Goal: Task Accomplishment & Management: Manage account settings

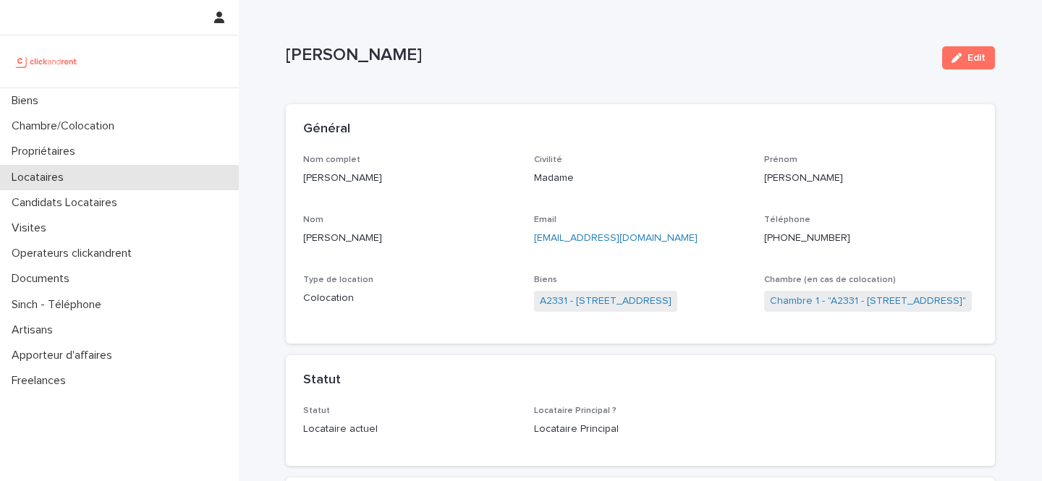
click at [89, 179] on div "Locataires" at bounding box center [119, 177] width 239 height 25
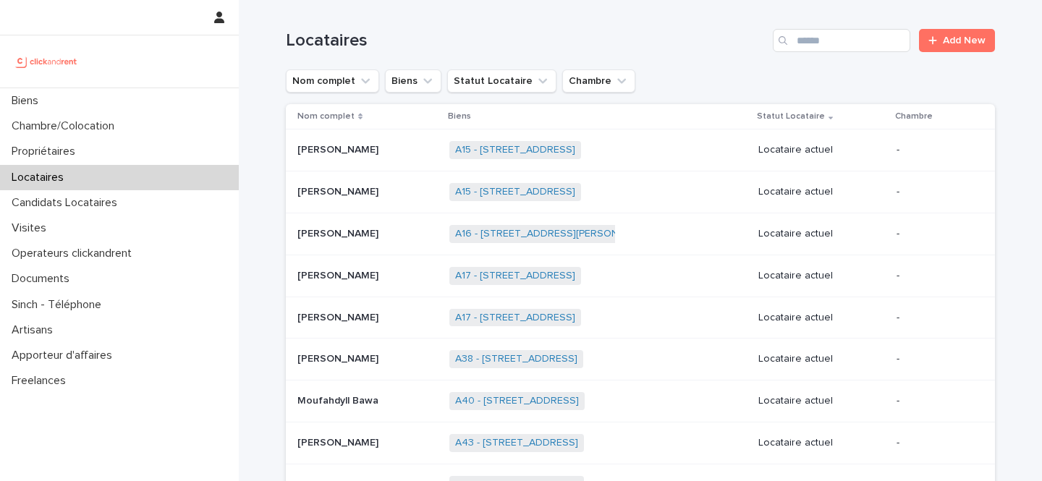
click at [842, 53] on div "Locataires Add New" at bounding box center [640, 34] width 709 height 69
click at [851, 41] on input "Search" at bounding box center [842, 40] width 138 height 23
paste input "**********"
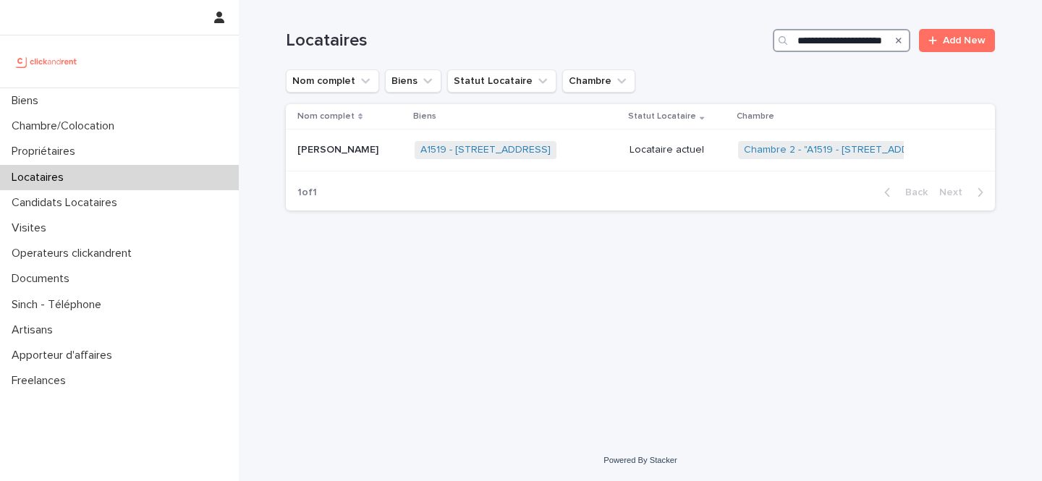
type input "**********"
click at [381, 153] on p "Jean-baptiste Dardillac" at bounding box center [340, 148] width 84 height 15
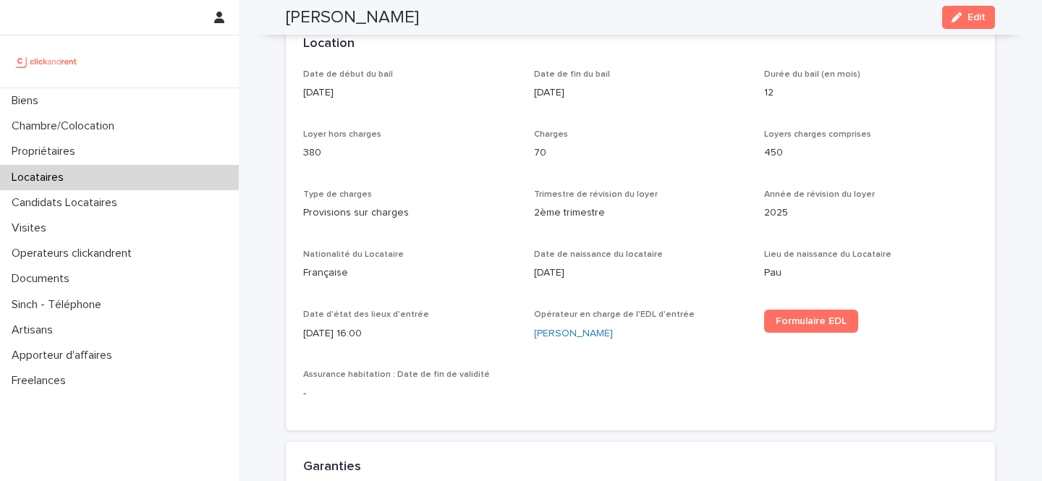
scroll to position [922, 0]
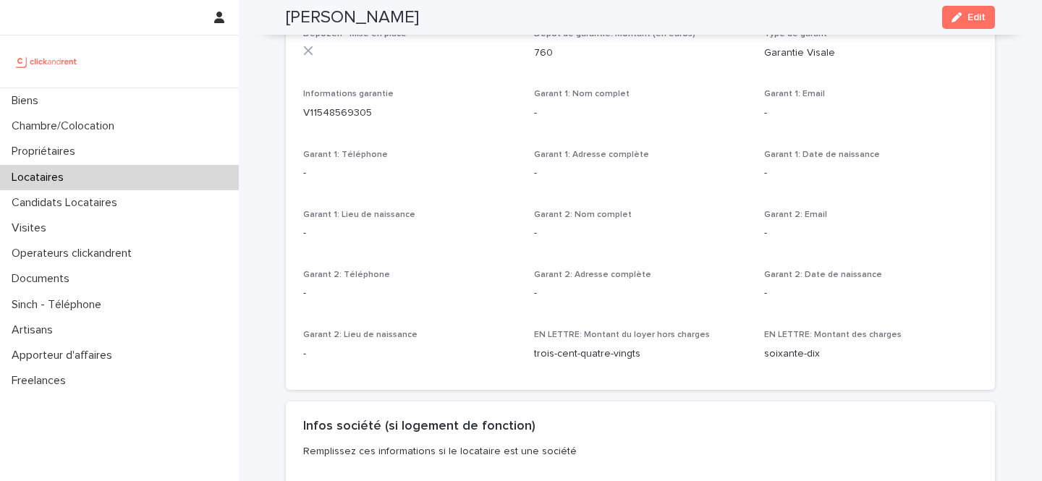
click at [542, 53] on p "760" at bounding box center [641, 53] width 214 height 15
copy p "760"
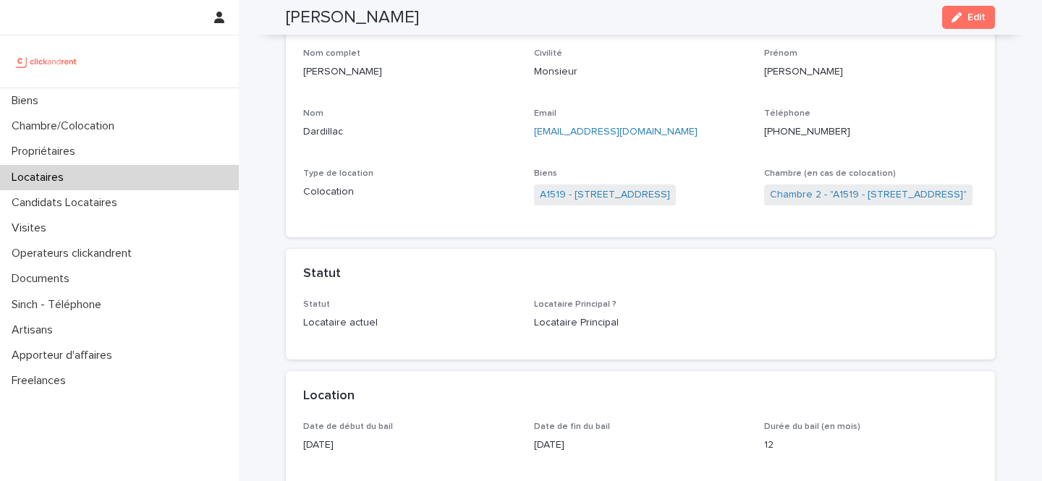
scroll to position [0, 0]
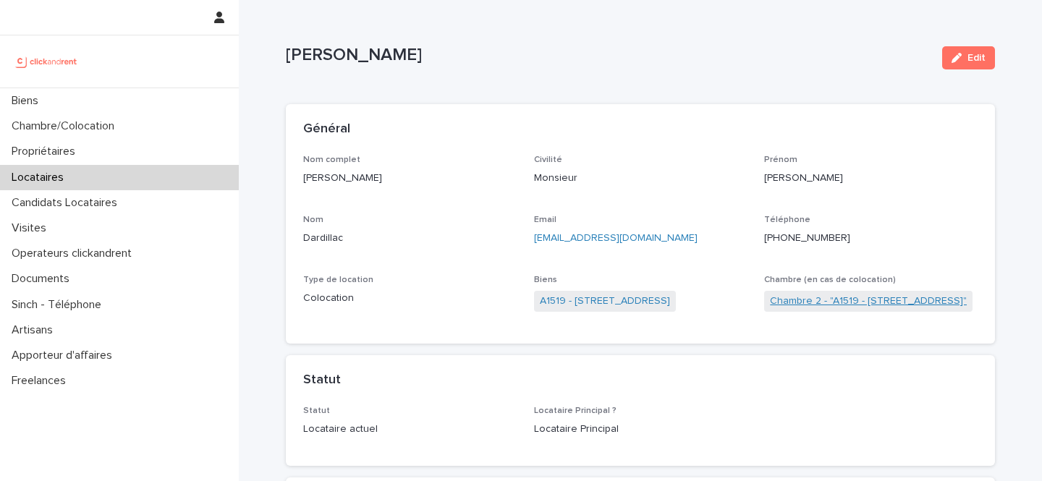
click at [827, 298] on link "Chambre 2 - "A1519 - 17 avenue de Caen, Rouen 76100"" at bounding box center [868, 301] width 197 height 15
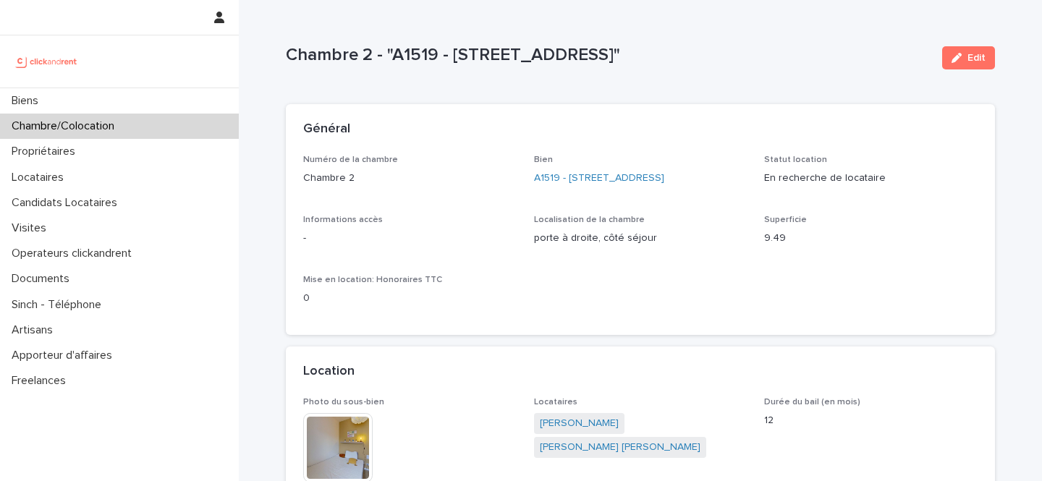
drag, startPoint x: 743, startPoint y: 52, endPoint x: 294, endPoint y: 51, distance: 448.8
click at [294, 51] on p "Chambre 2 - "A1519 - 17 avenue de Caen, Rouen 76100"" at bounding box center [608, 55] width 645 height 21
drag, startPoint x: 294, startPoint y: 51, endPoint x: 491, endPoint y: 69, distance: 198.5
click at [491, 69] on div "Chambre 2 - "A1519 - 17 avenue de Caen, Rouen 76100"" at bounding box center [608, 58] width 645 height 27
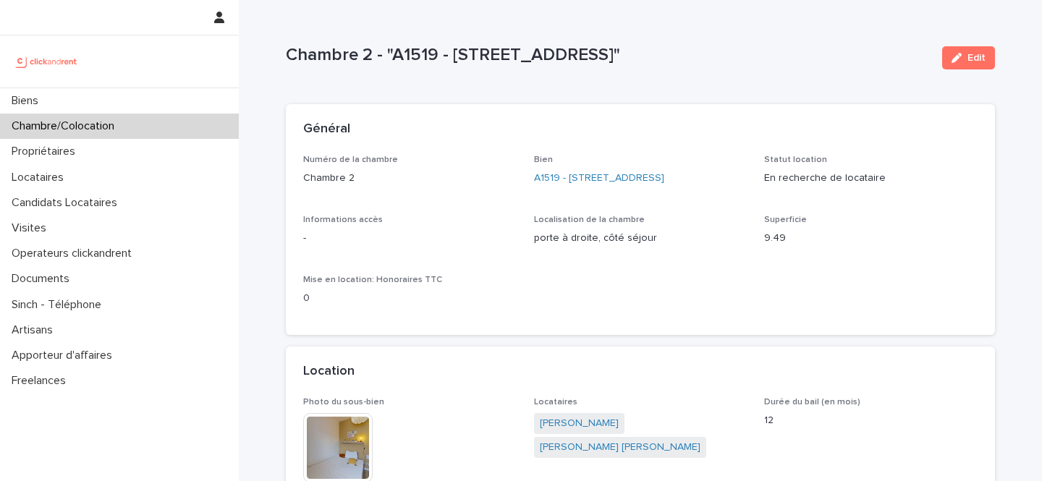
drag, startPoint x: 285, startPoint y: 51, endPoint x: 718, endPoint y: 58, distance: 432.9
click at [719, 58] on p "Chambre 2 - "A1519 - 17 avenue de Caen, Rouen 76100"" at bounding box center [608, 55] width 645 height 21
copy p "Chambre 2 - "A1519 - 17 avenue de Caen, Rouen 76100""
click at [587, 174] on link "A1519 - 17 avenue de Caen, Rouen 76100" at bounding box center [599, 178] width 130 height 15
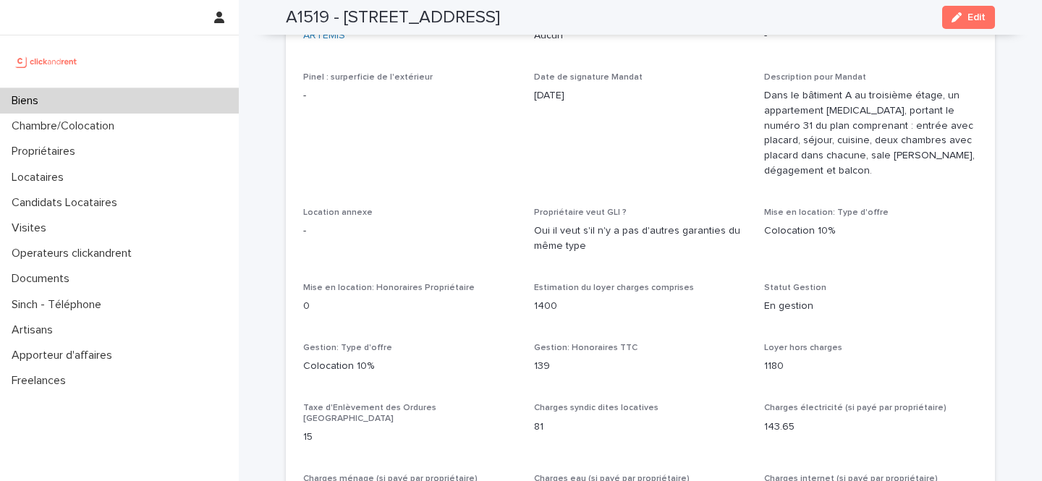
scroll to position [1202, 0]
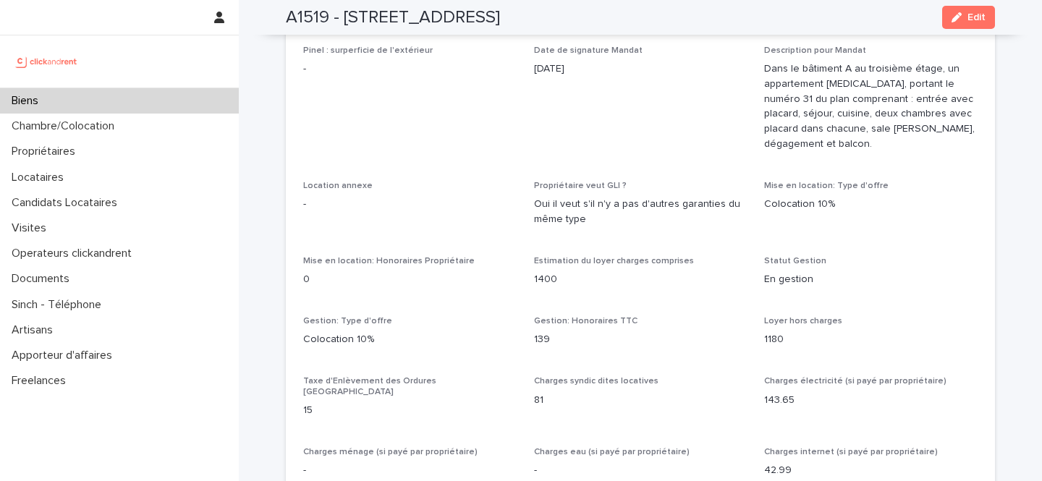
click at [541, 332] on p "139" at bounding box center [641, 339] width 214 height 15
copy p "139"
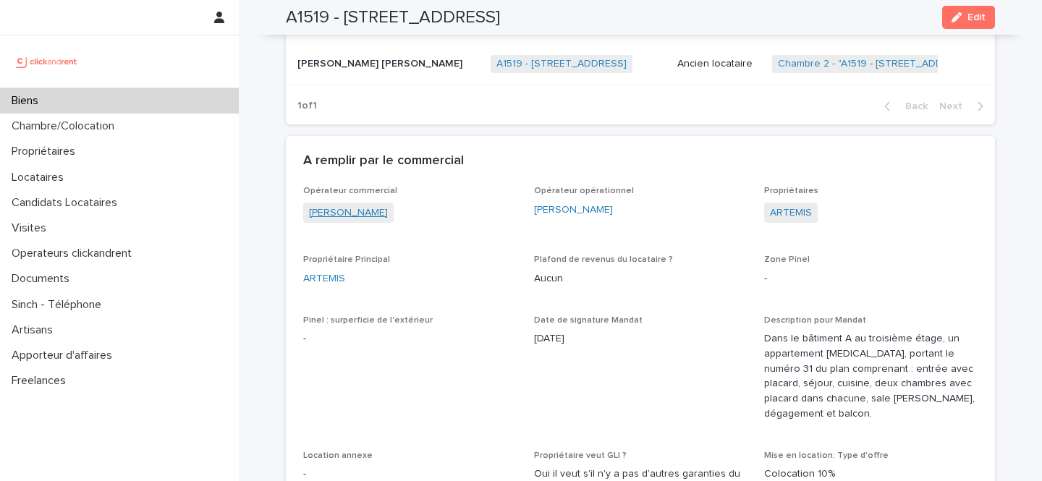
drag, startPoint x: 396, startPoint y: 198, endPoint x: 308, endPoint y: 199, distance: 87.6
click at [308, 203] on div "Victor Hecquet" at bounding box center [410, 215] width 214 height 24
copy link "Victor Hecquet"
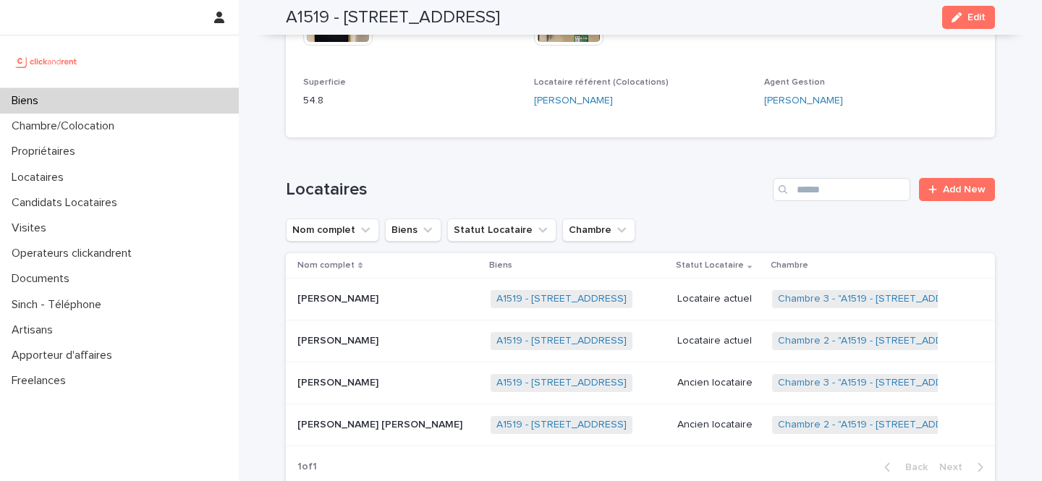
scroll to position [533, 0]
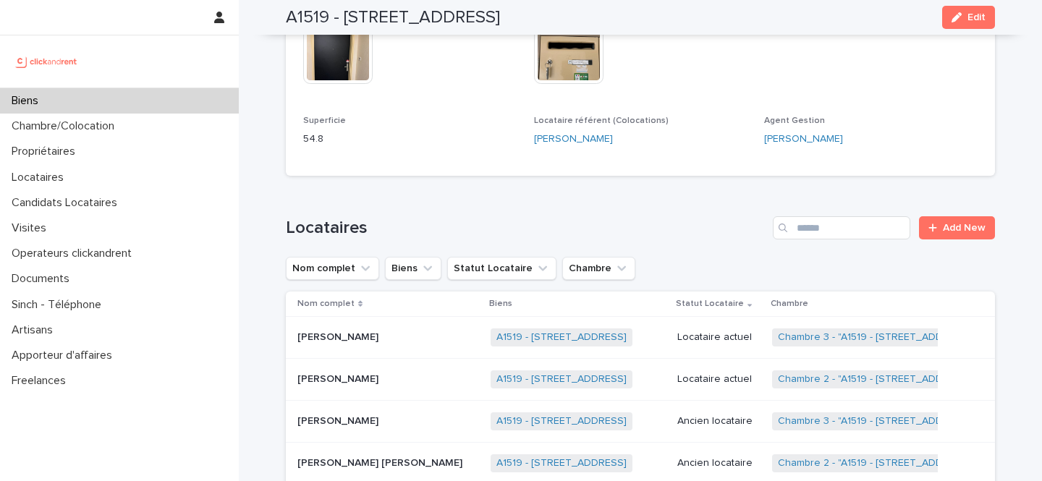
click at [387, 442] on td "Adeyemi mael tony Olowu-salako Adeyemi mael tony Olowu-salako" at bounding box center [385, 463] width 199 height 42
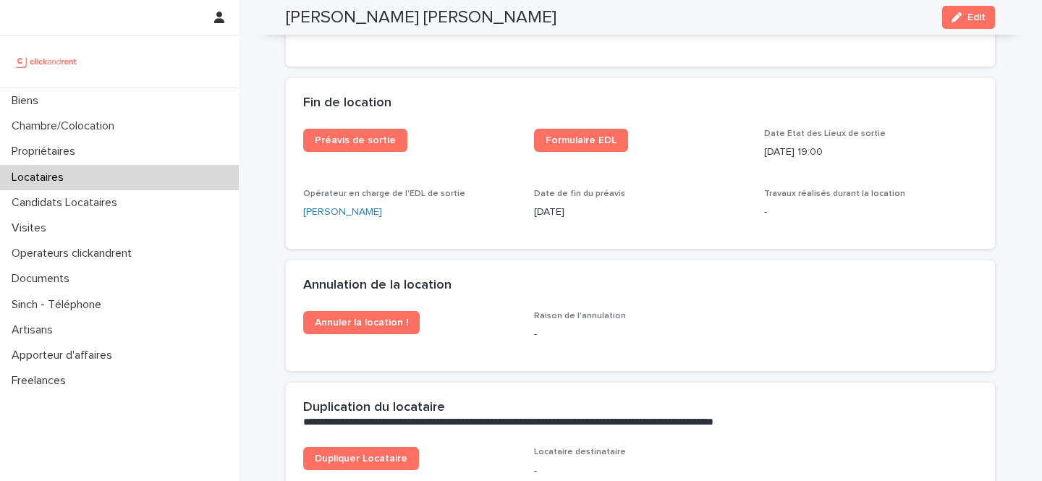
scroll to position [1822, 0]
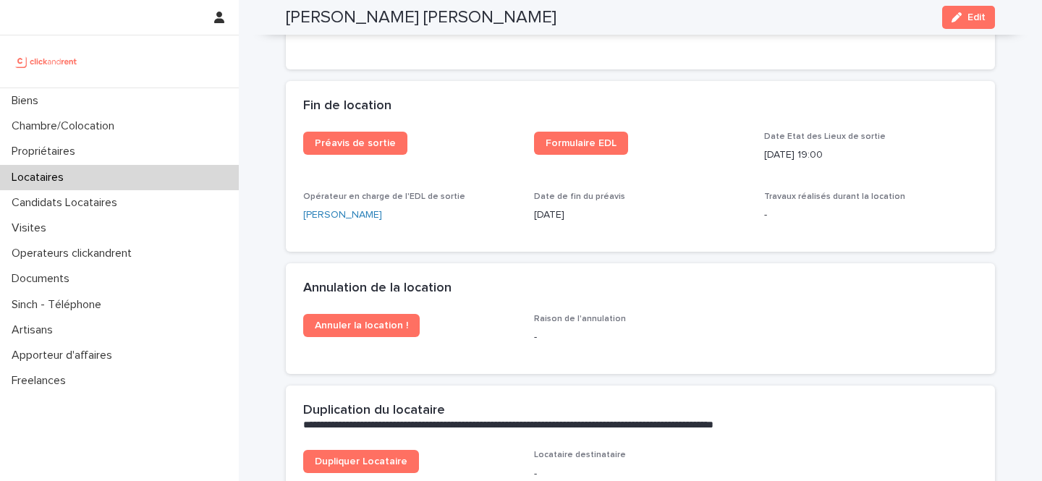
drag, startPoint x: 585, startPoint y: 211, endPoint x: 531, endPoint y: 217, distance: 54.7
click at [531, 217] on div "Préavis de sortie Formulaire EDL Date Etat des Lieux de sortie 16/6/2025 19:00 …" at bounding box center [640, 183] width 675 height 103
copy p "16/6/2025"
click at [63, 235] on div "Visites" at bounding box center [119, 228] width 239 height 25
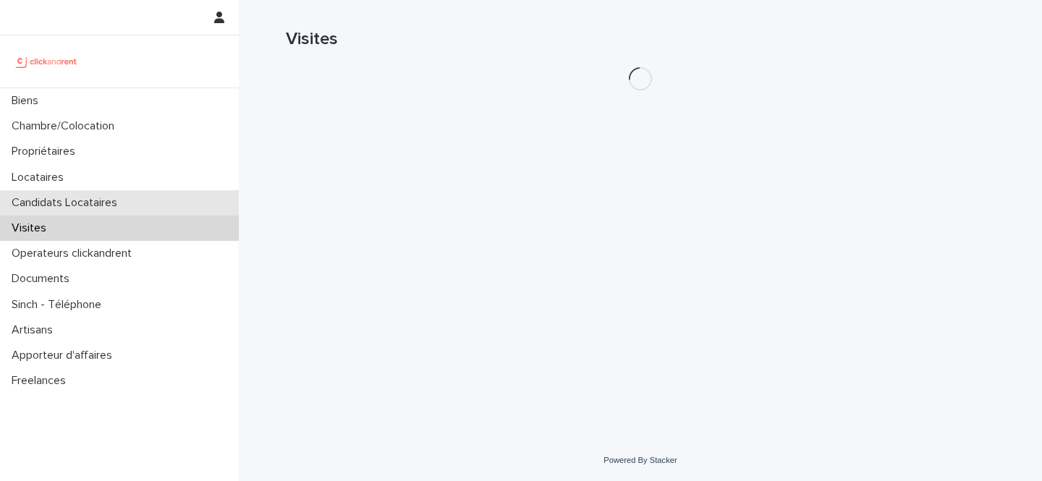
click at [91, 203] on p "Candidats Locataires" at bounding box center [67, 203] width 123 height 14
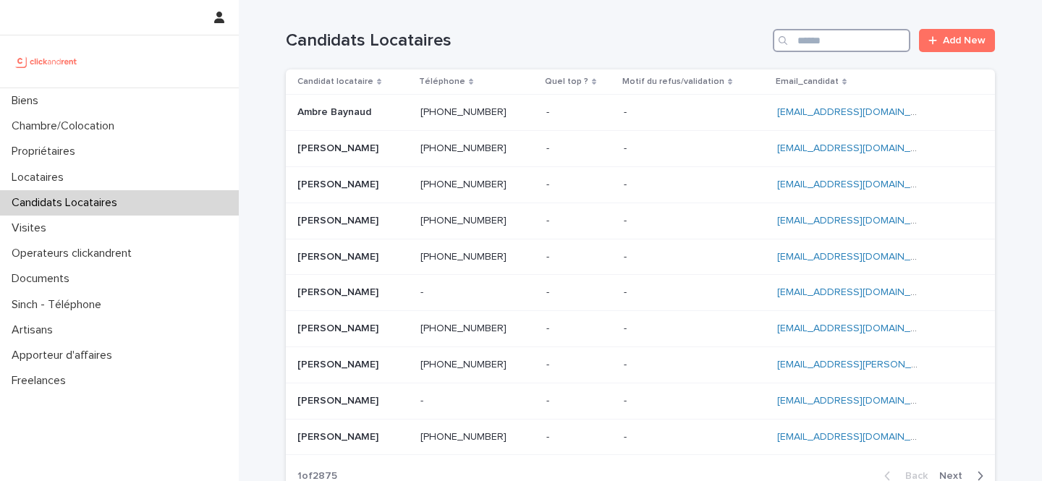
click at [849, 43] on input "Search" at bounding box center [842, 40] width 138 height 23
paste input "**********"
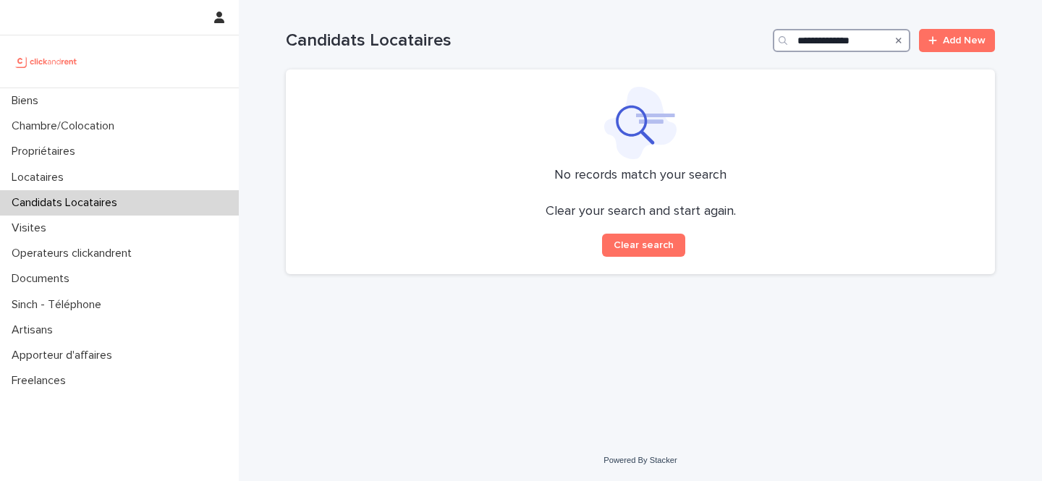
click at [798, 36] on input "**********" at bounding box center [842, 40] width 138 height 23
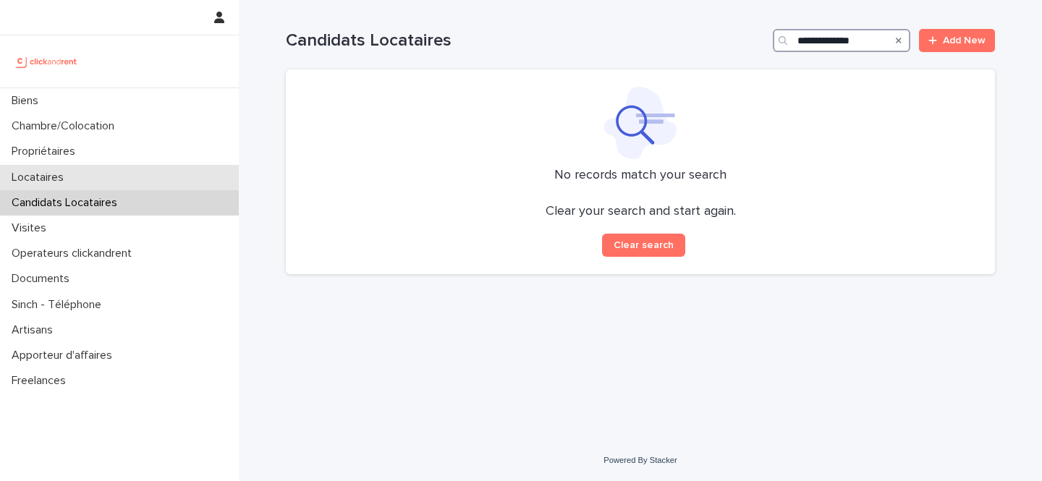
type input "**********"
click at [191, 167] on div "Locataires" at bounding box center [119, 177] width 239 height 25
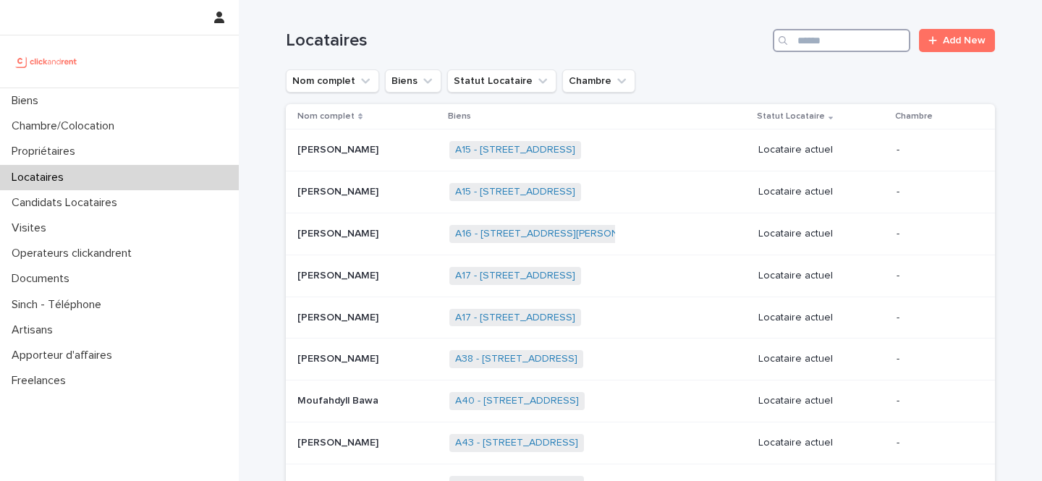
click at [864, 41] on input "Search" at bounding box center [842, 40] width 138 height 23
paste input "**********"
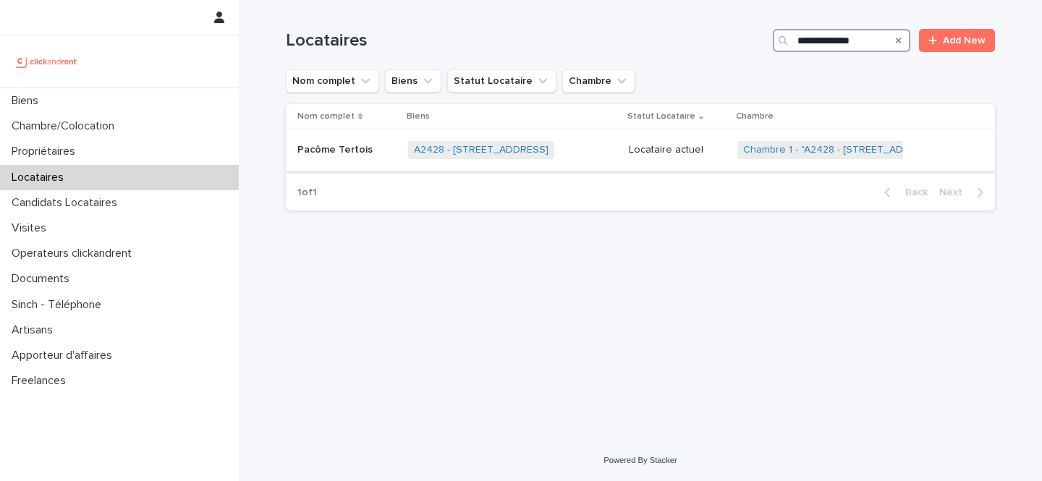
type input "**********"
click at [664, 153] on p "Locataire actuel" at bounding box center [677, 150] width 97 height 12
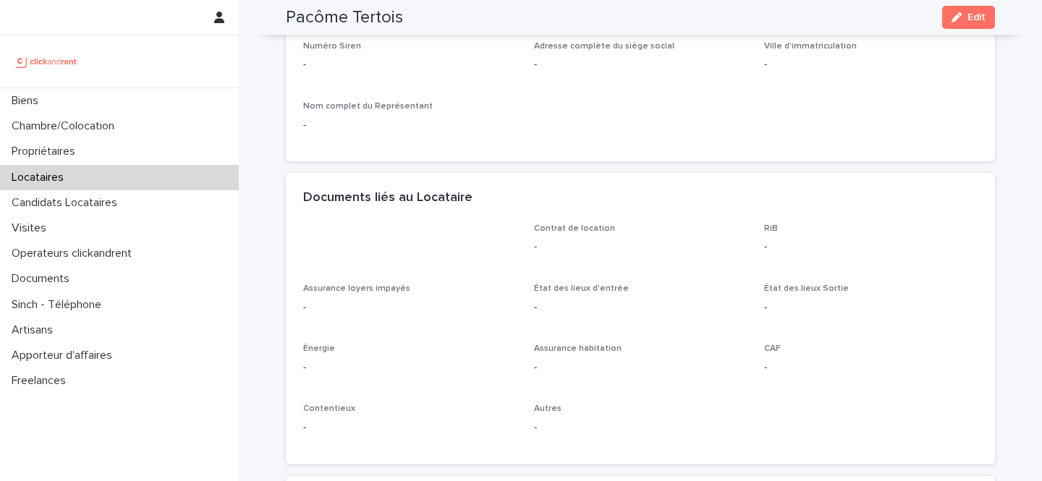
scroll to position [1461, 0]
click at [963, 20] on div "button" at bounding box center [960, 17] width 16 height 10
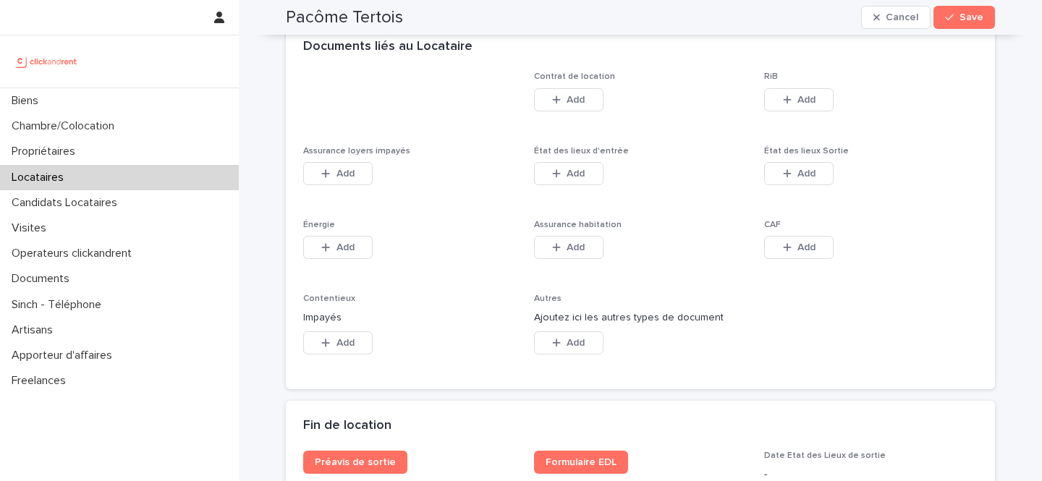
scroll to position [2470, 0]
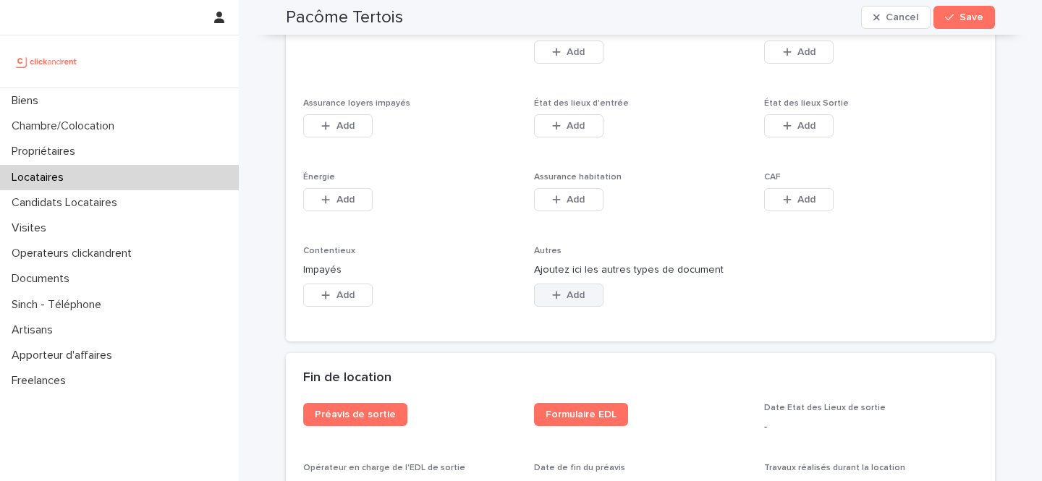
click at [551, 299] on button "Add" at bounding box center [568, 295] width 69 height 23
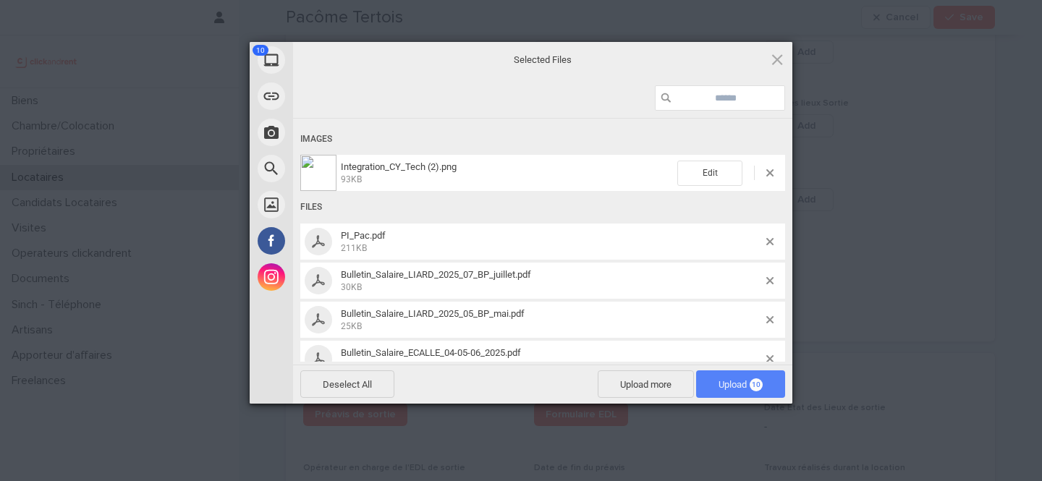
click at [724, 382] on span "Upload 10" at bounding box center [741, 384] width 44 height 11
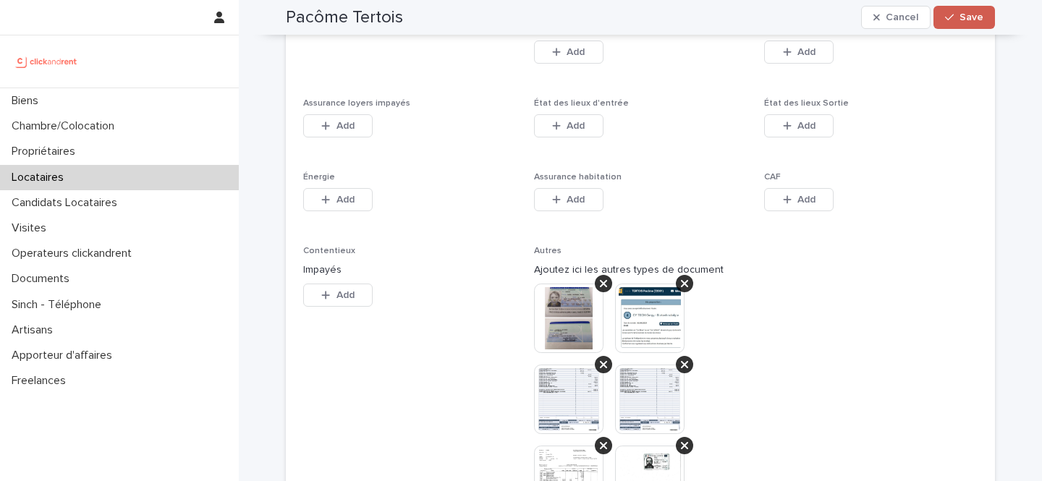
click at [963, 14] on span "Save" at bounding box center [972, 17] width 24 height 10
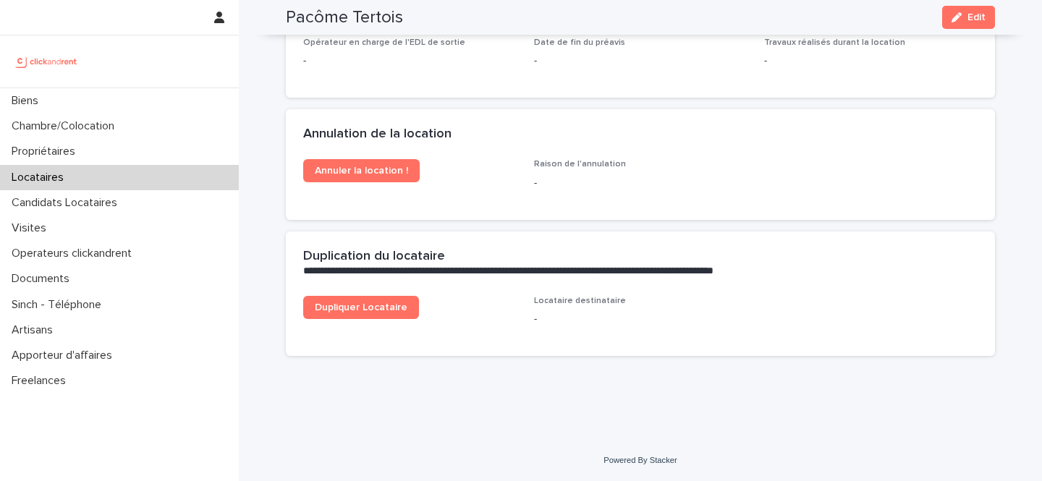
scroll to position [2353, 0]
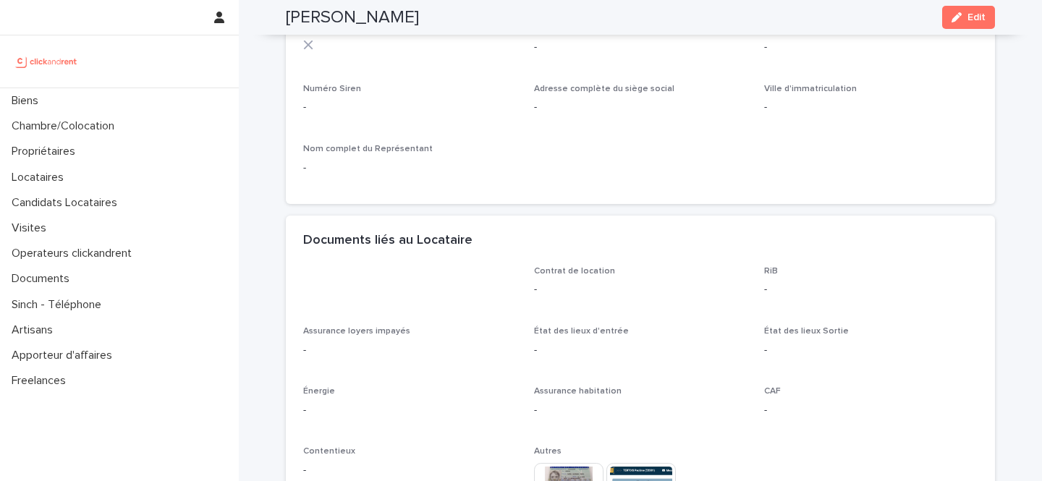
scroll to position [1409, 0]
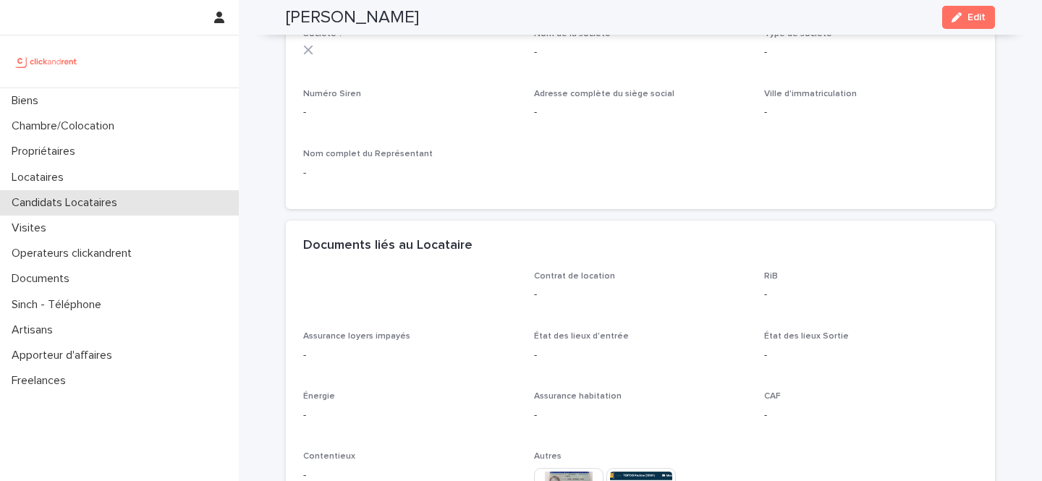
click at [80, 199] on p "Candidats Locataires" at bounding box center [67, 203] width 123 height 14
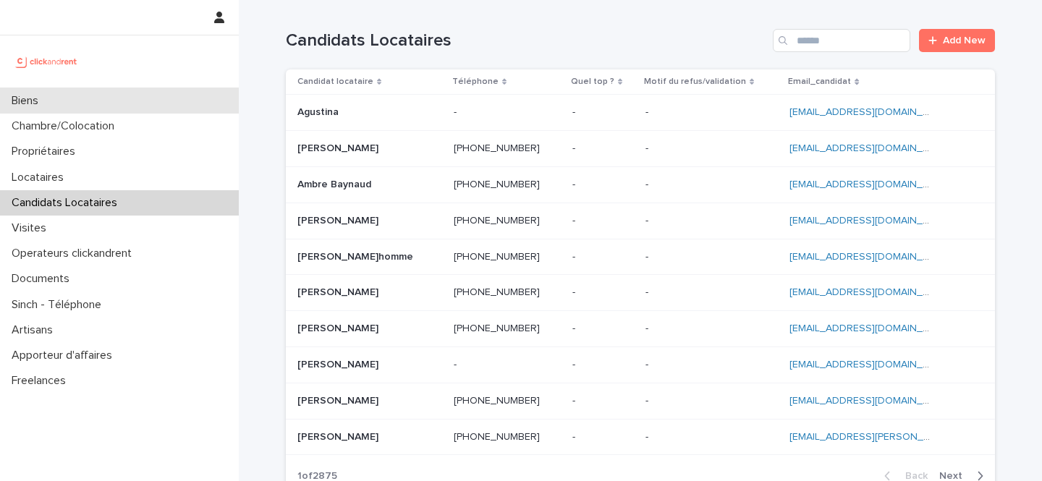
click at [86, 106] on div "Biens" at bounding box center [119, 100] width 239 height 25
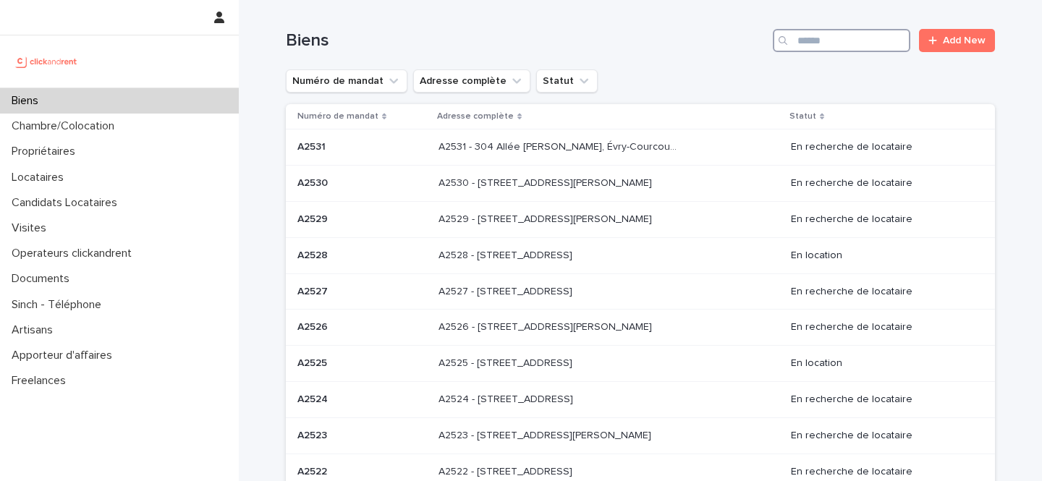
click at [833, 46] on input "Search" at bounding box center [842, 40] width 138 height 23
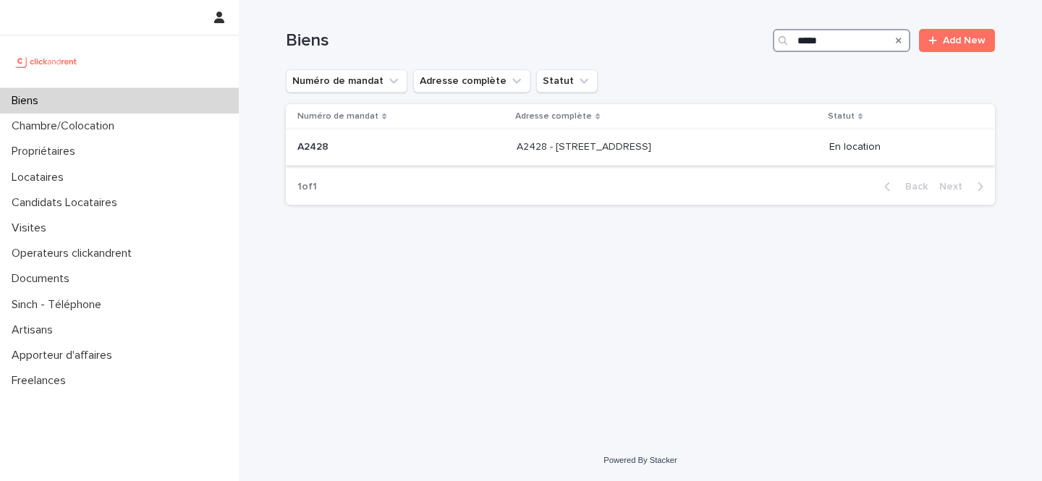
type input "*****"
click at [654, 152] on p "A2428 - 7 rue des châteaux Brûloirs, Cergy 95000" at bounding box center [586, 145] width 138 height 15
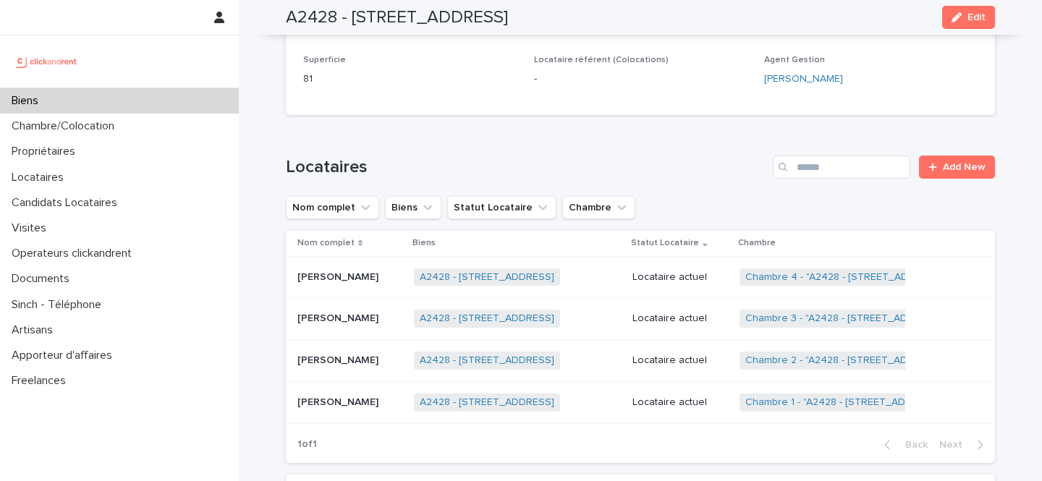
scroll to position [593, 0]
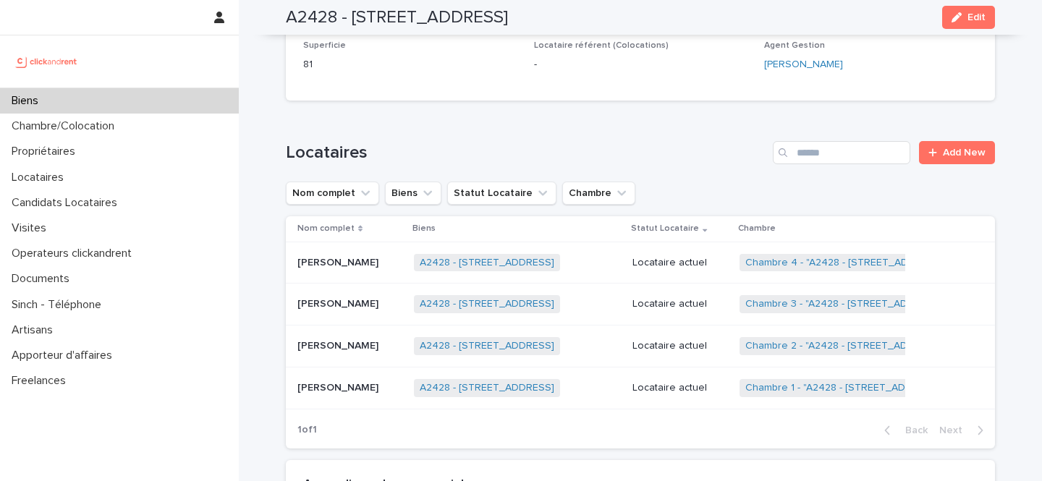
click at [344, 387] on p "Pacôme Tertois" at bounding box center [340, 386] width 84 height 15
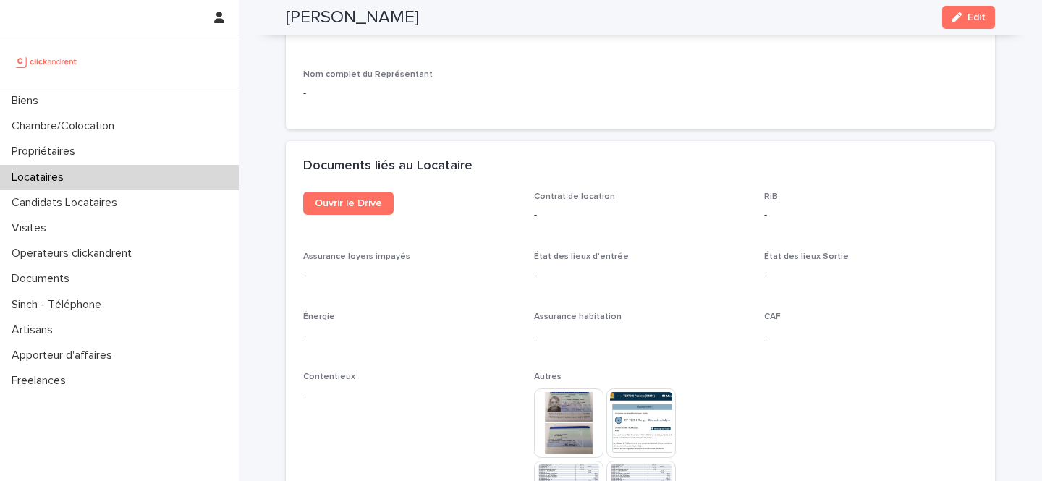
scroll to position [1495, 0]
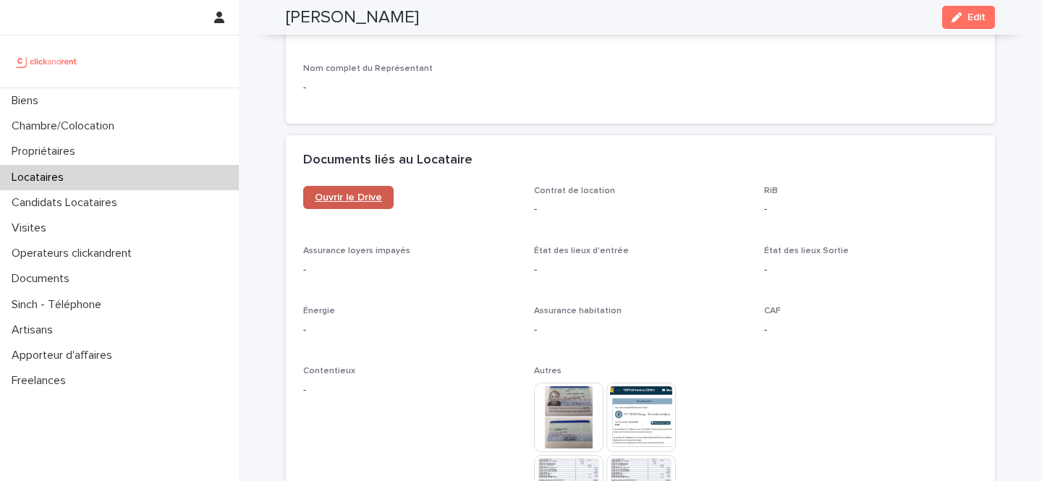
click at [365, 193] on span "Ouvrir le Drive" at bounding box center [348, 198] width 67 height 10
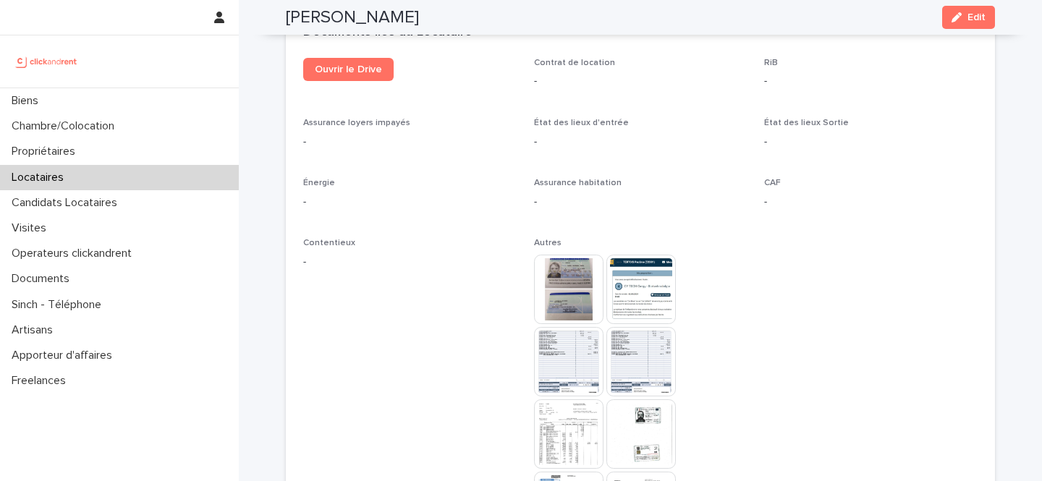
scroll to position [1595, 0]
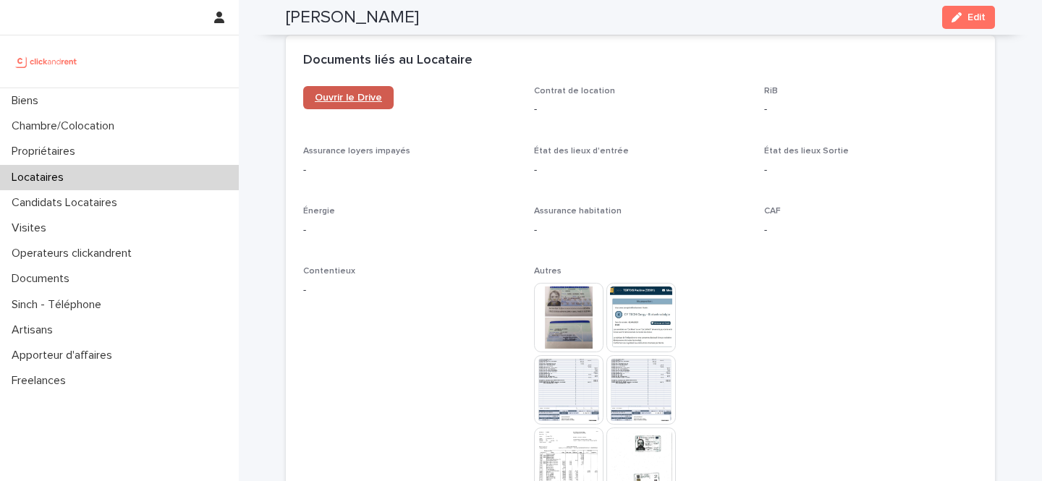
click at [371, 99] on span "Ouvrir le Drive" at bounding box center [348, 98] width 67 height 10
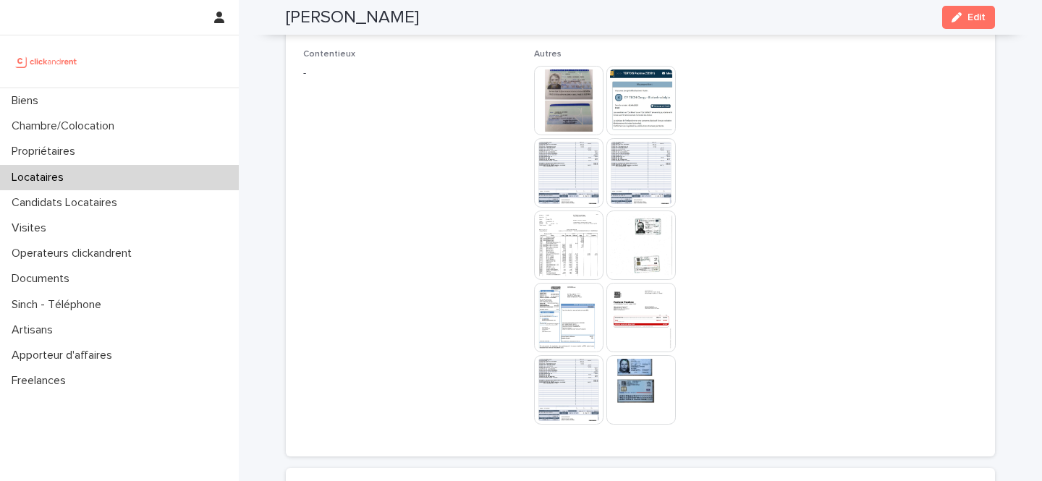
scroll to position [1608, 0]
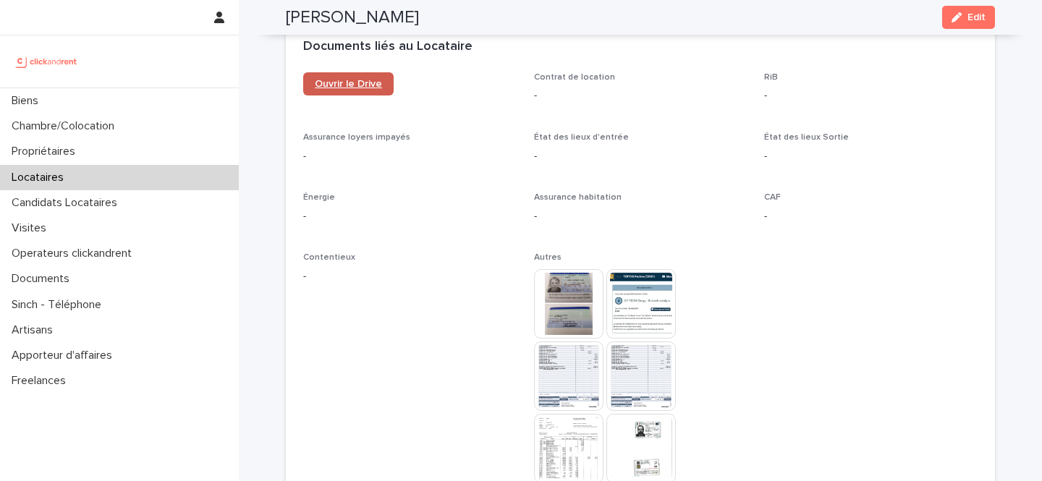
click at [354, 73] on link "Ouvrir le Drive" at bounding box center [348, 83] width 90 height 23
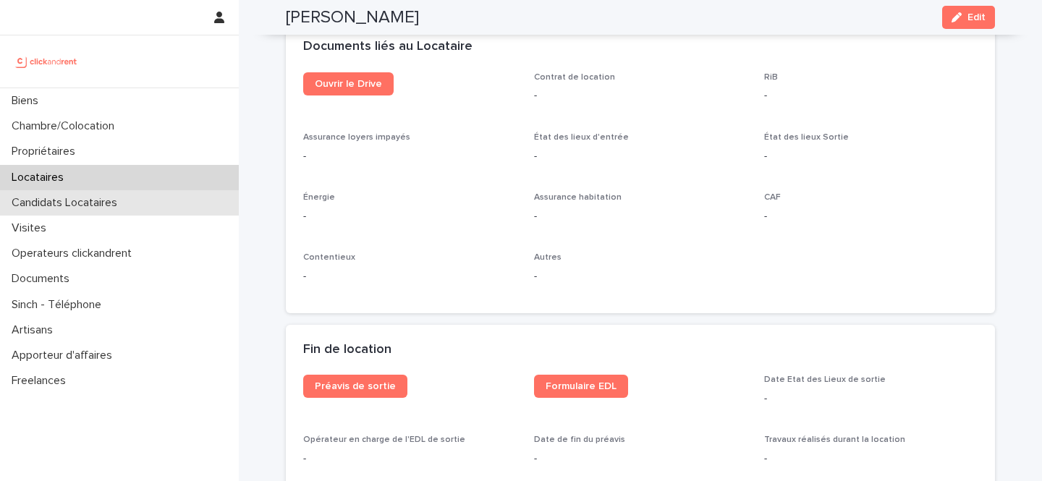
click at [56, 190] on div "Candidats Locataires" at bounding box center [119, 202] width 239 height 25
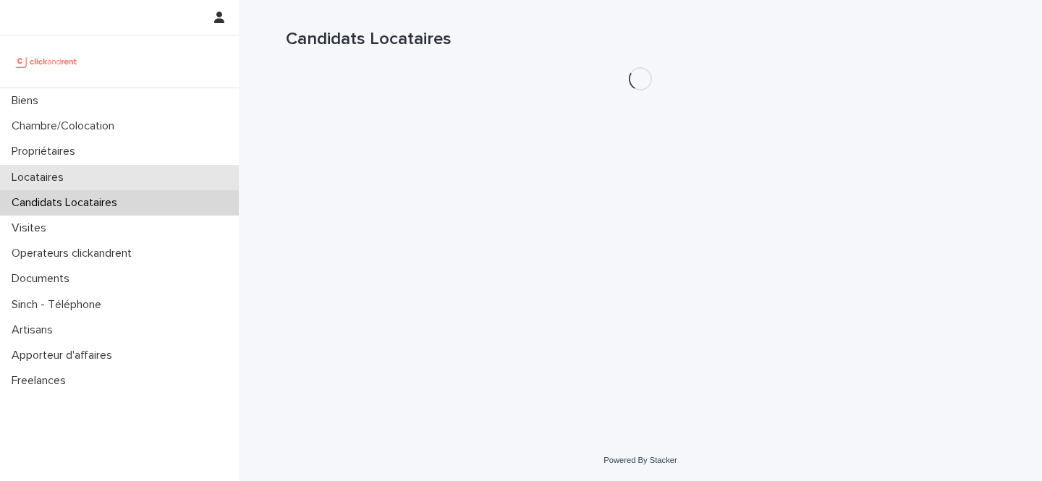
click at [73, 179] on p "Locataires" at bounding box center [40, 178] width 69 height 14
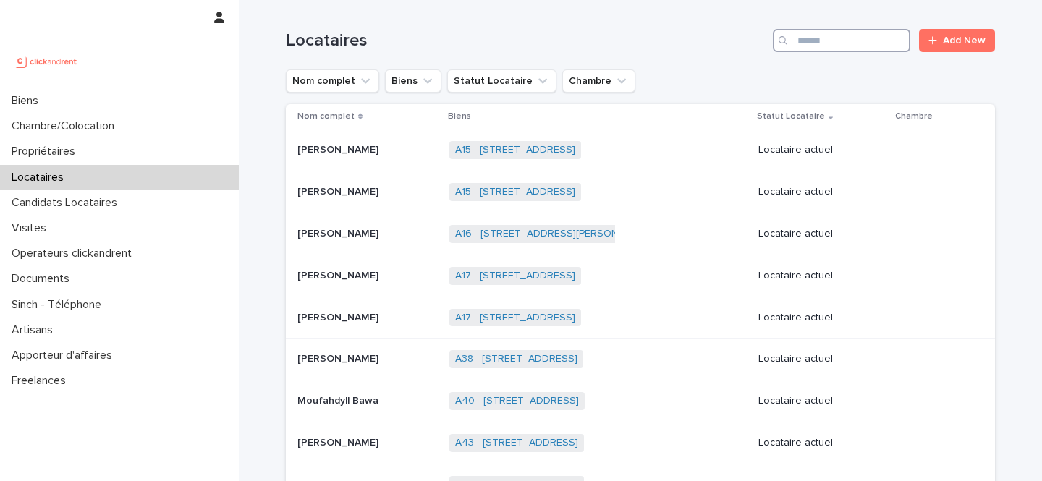
click at [818, 41] on input "Search" at bounding box center [842, 40] width 138 height 23
paste input "**********"
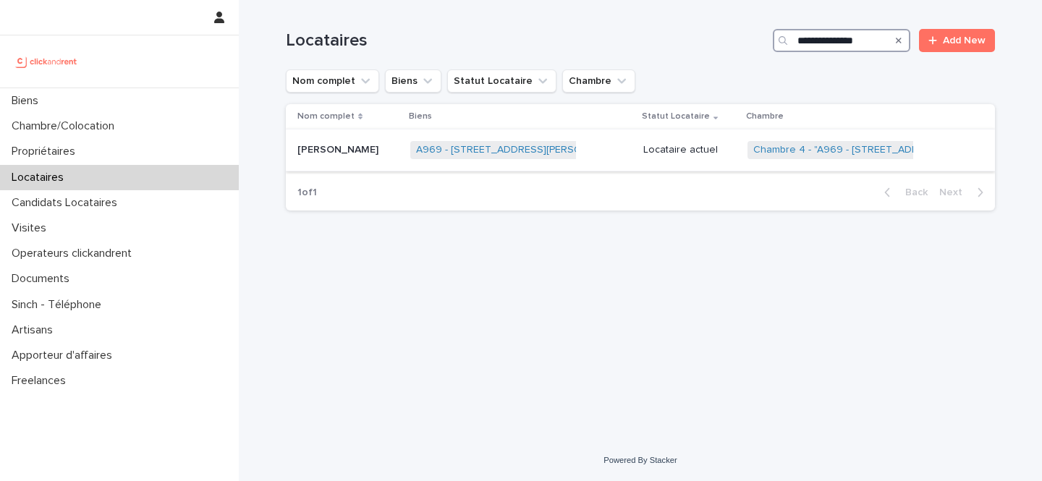
type input "**********"
click at [616, 143] on div "A969 - 104 rue Jean Jaures, Bezons 95870 + 0" at bounding box center [520, 150] width 221 height 30
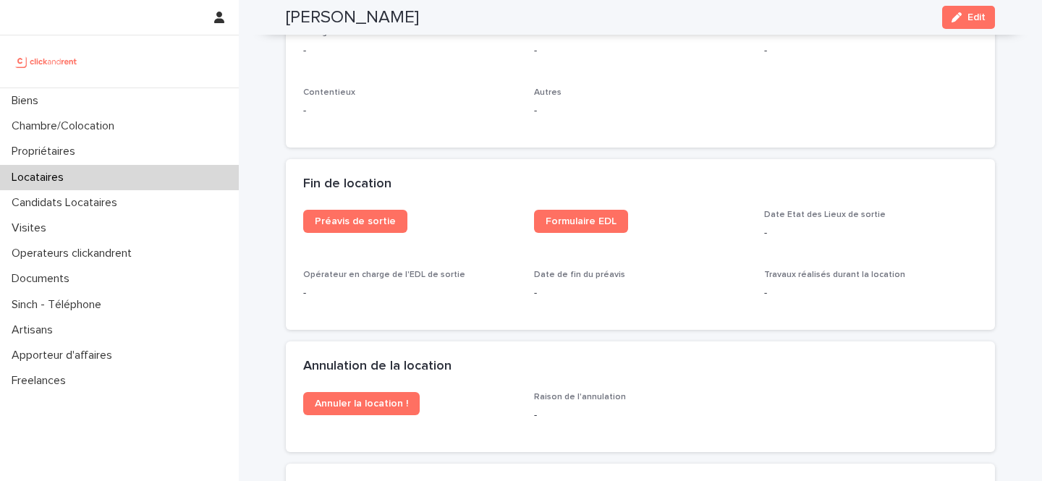
scroll to position [1724, 0]
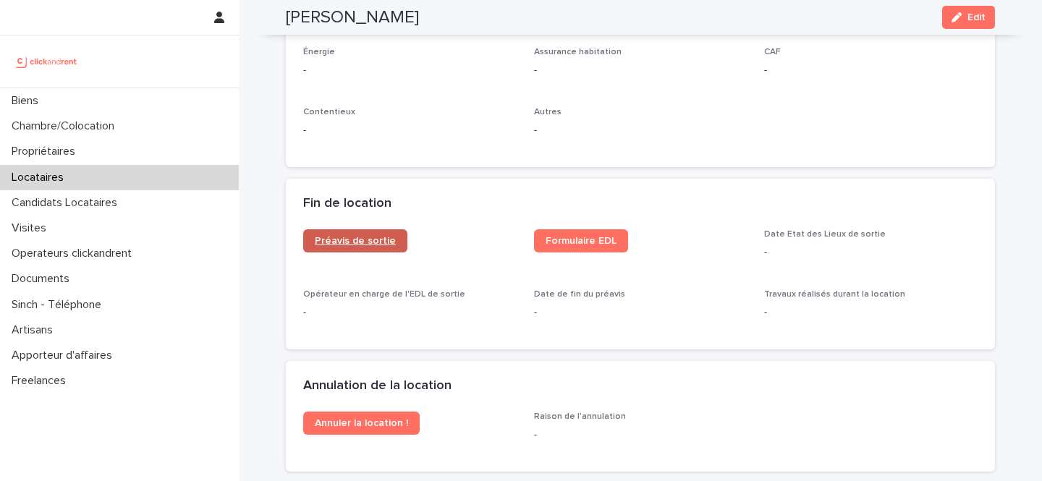
click at [383, 237] on span "Préavis de sortie" at bounding box center [355, 241] width 81 height 10
click at [596, 236] on span "Formulaire EDL" at bounding box center [581, 241] width 71 height 10
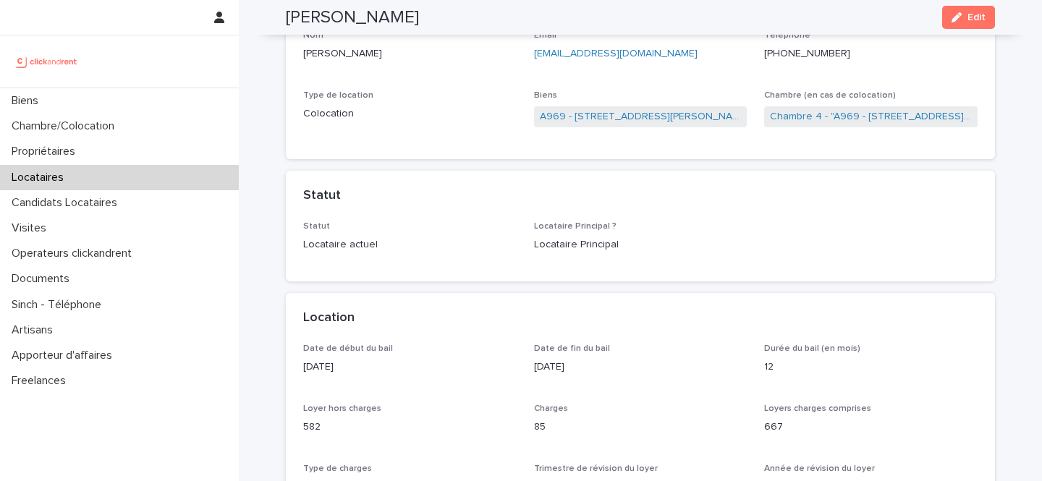
scroll to position [0, 0]
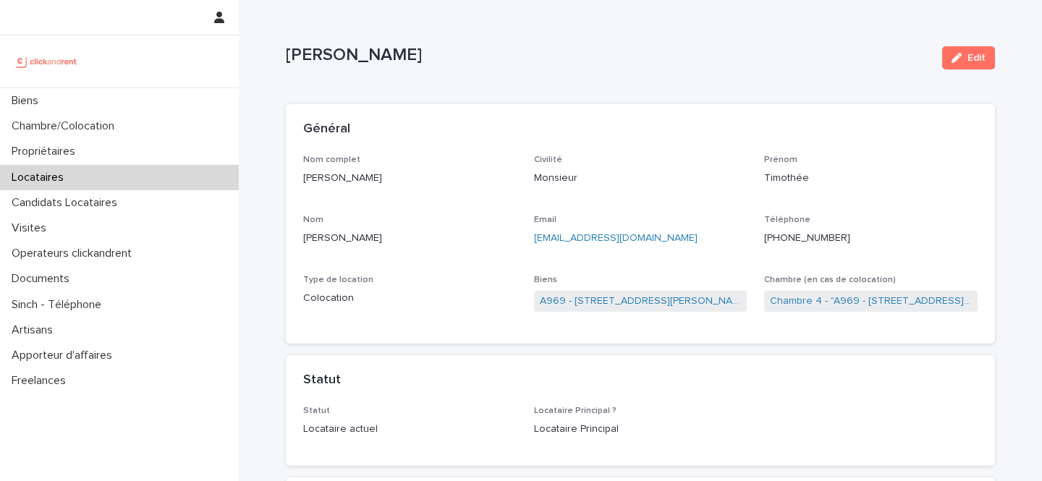
click at [90, 184] on div "Locataires" at bounding box center [119, 177] width 239 height 25
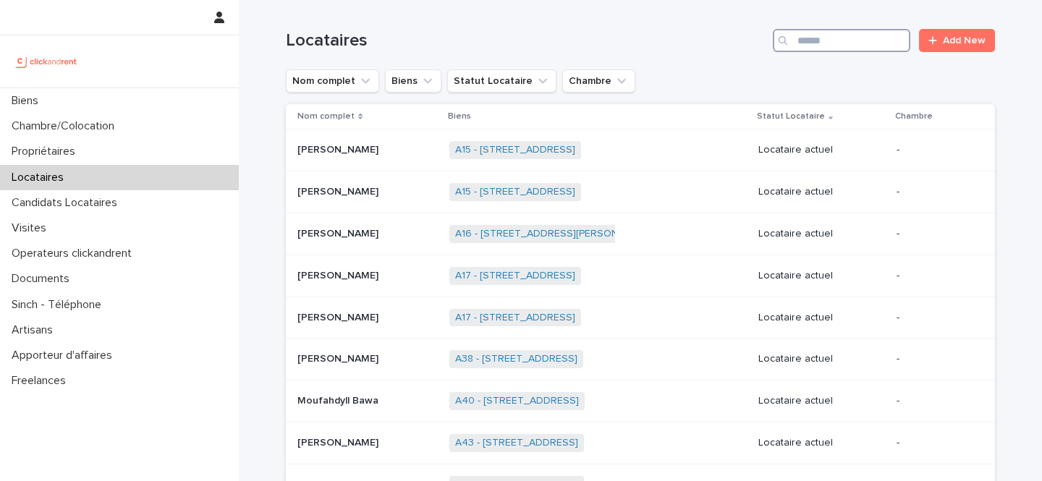
click at [846, 45] on input "Search" at bounding box center [842, 40] width 138 height 23
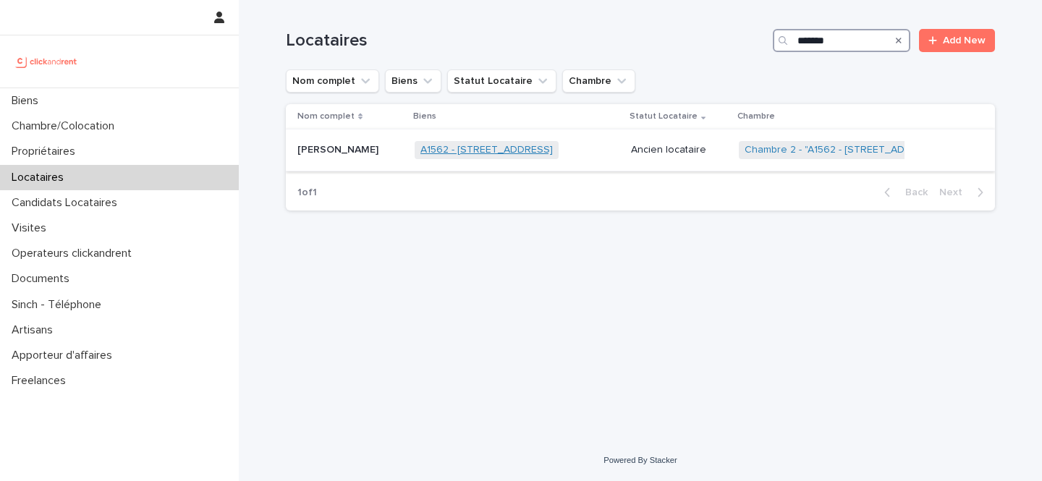
type input "*******"
click at [537, 145] on link "A1562 - 115 rue Bonnat, Toulouse 31400" at bounding box center [487, 150] width 132 height 12
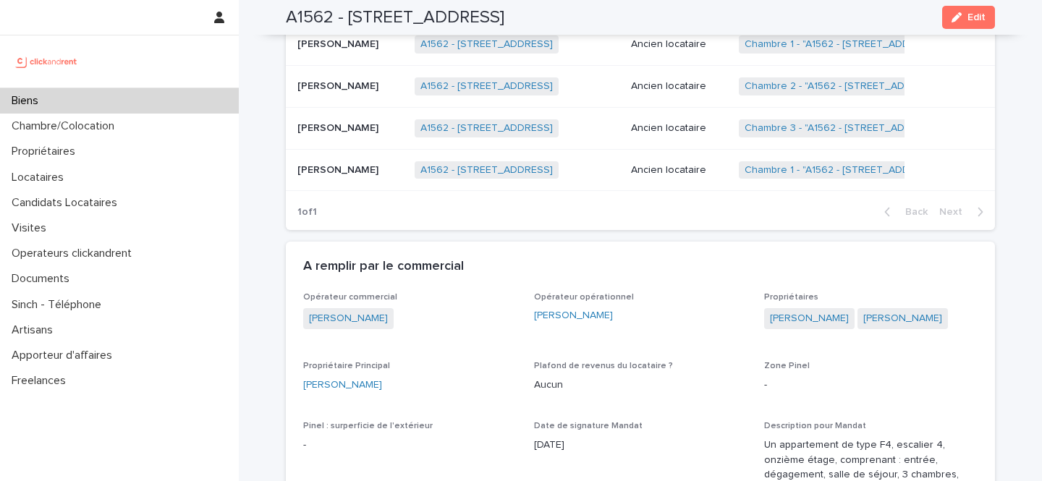
scroll to position [689, 0]
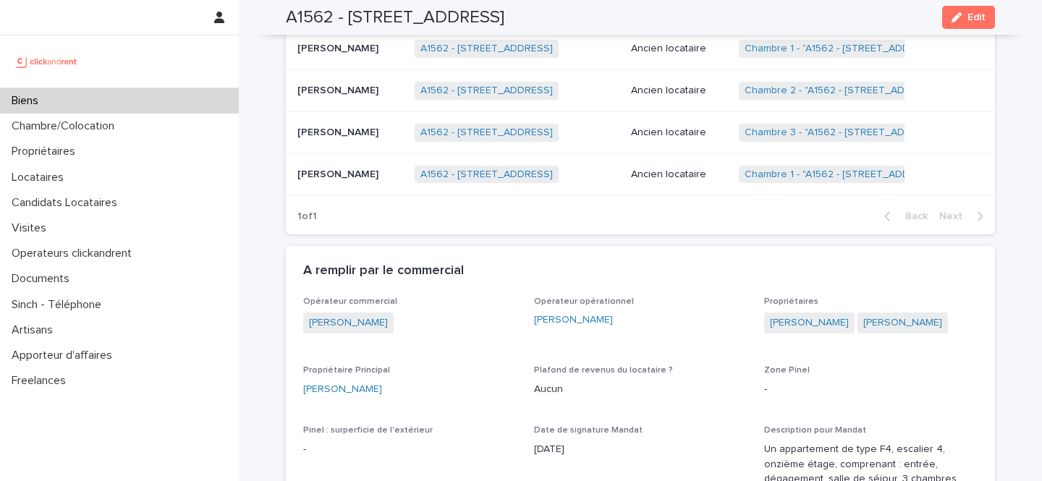
drag, startPoint x: 919, startPoint y: 347, endPoint x: 759, endPoint y: 346, distance: 160.0
copy link "Pauline De Roquette-Buisson"
click at [823, 321] on link "Maxime Larran" at bounding box center [809, 323] width 79 height 15
click at [864, 331] on link "Pauline De Roquette-Buisson" at bounding box center [903, 323] width 79 height 15
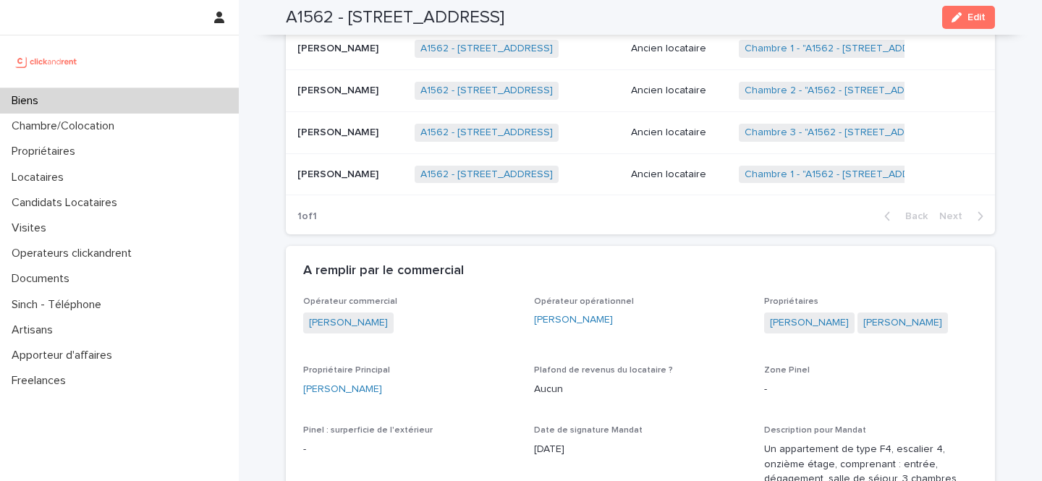
click at [351, 86] on p "Lohanne Roger" at bounding box center [340, 89] width 84 height 15
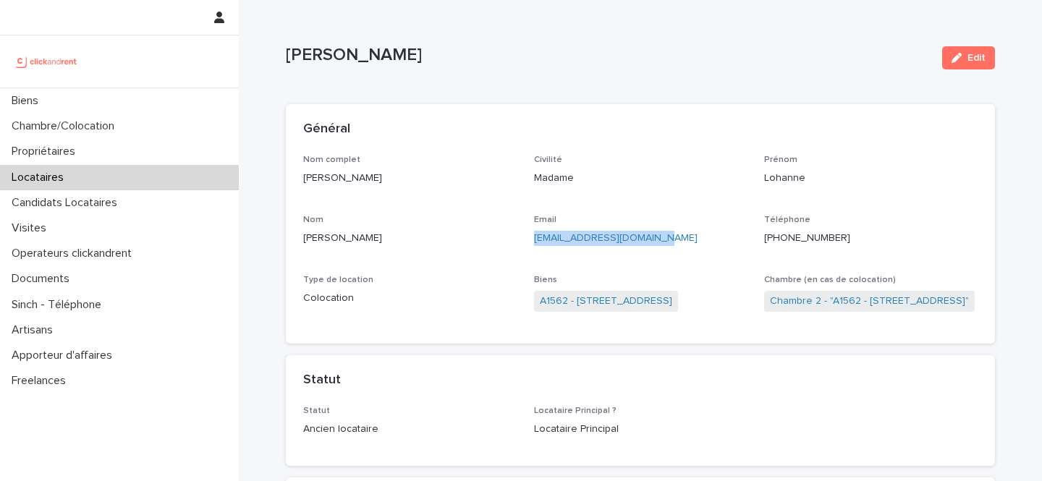
drag, startPoint x: 666, startPoint y: 235, endPoint x: 531, endPoint y: 235, distance: 135.4
click at [531, 235] on div "Nom complet Lohanne Roger Civilité Madame Prénom Lohanne Nom Roger Email lohann…" at bounding box center [640, 241] width 675 height 172
copy link "lohanneroger17@gmail.com"
drag, startPoint x: 856, startPoint y: 238, endPoint x: 777, endPoint y: 237, distance: 78.9
click at [777, 237] on p "+594694016166" at bounding box center [871, 238] width 214 height 15
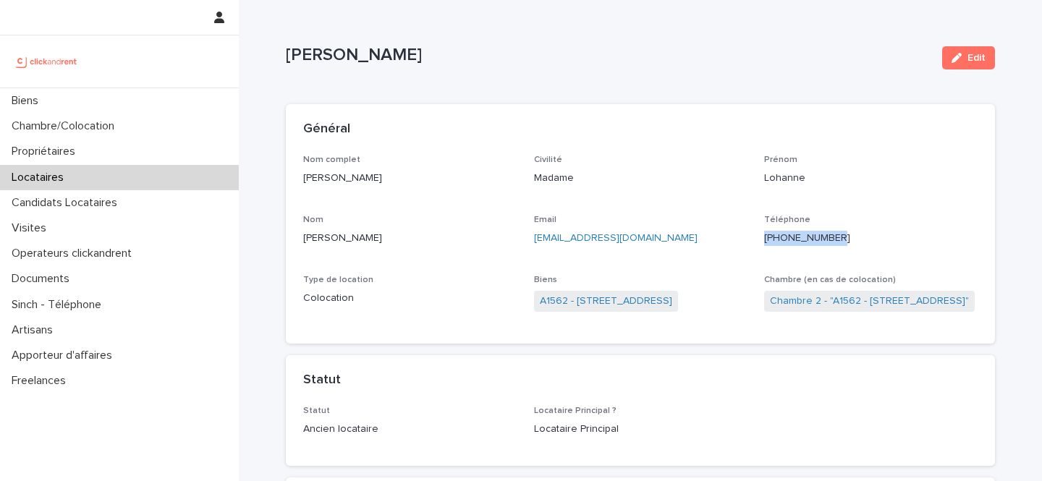
copy ringoverc2c-number-84e06f14122c "+594694016166"
click at [63, 151] on p "Propriétaires" at bounding box center [46, 152] width 81 height 14
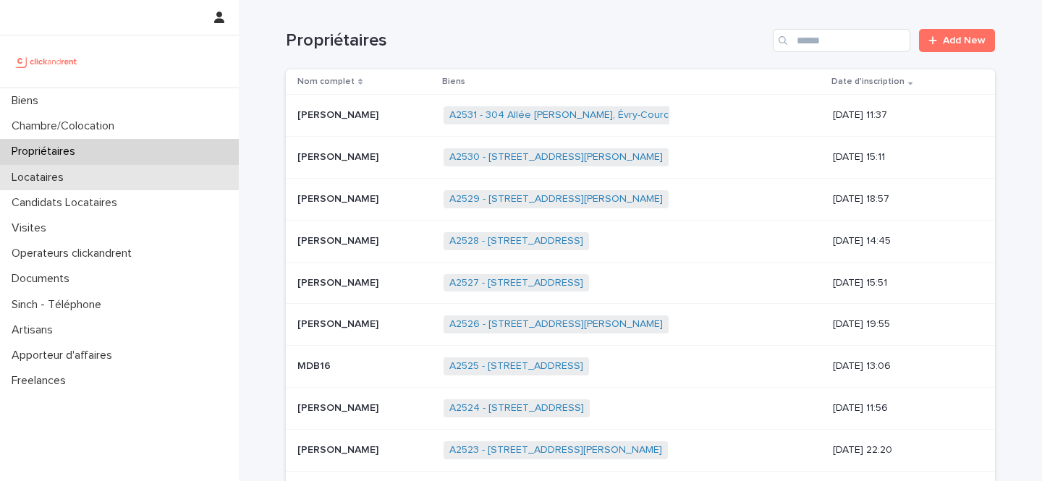
click at [235, 180] on div "Locataires" at bounding box center [119, 177] width 239 height 25
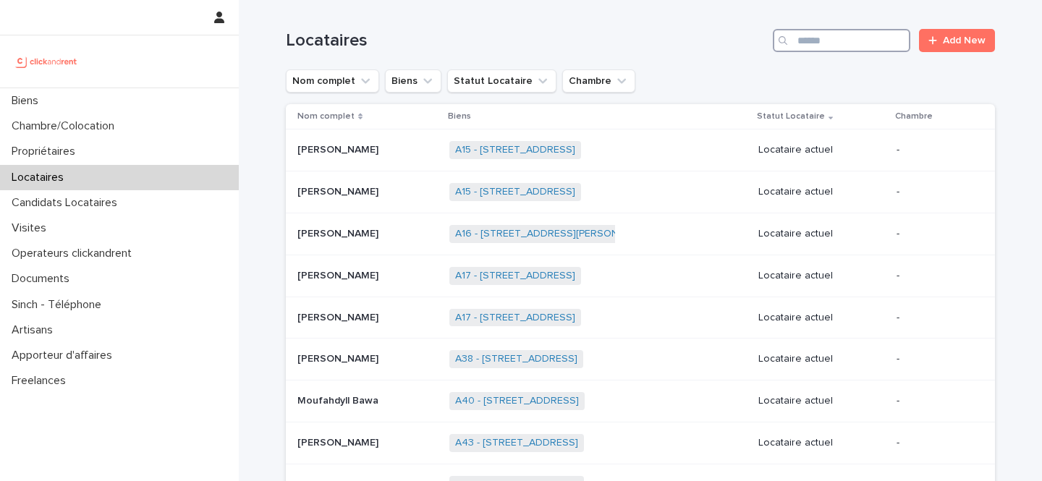
click at [846, 49] on input "Search" at bounding box center [842, 40] width 138 height 23
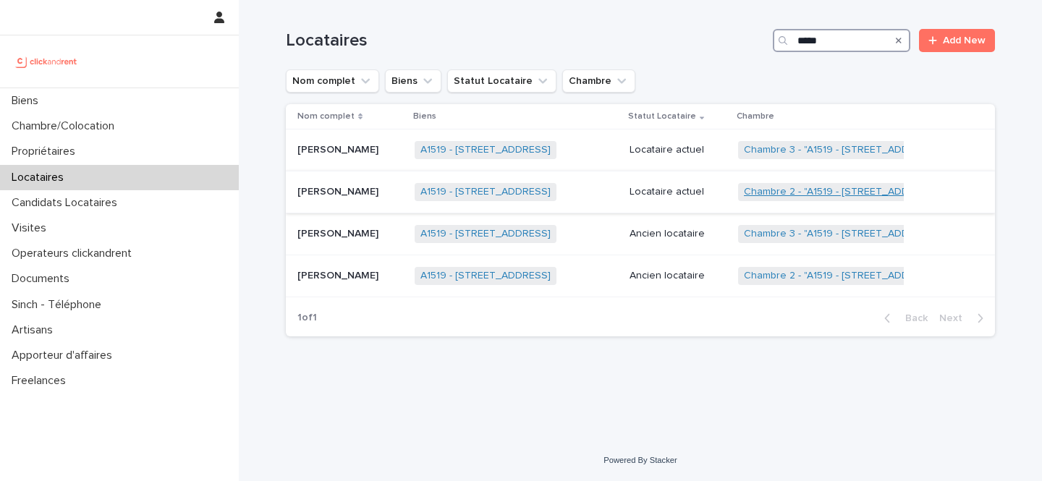
type input "*****"
click at [840, 188] on link "Chambre 2 - "A1519 - 17 avenue de Caen, Rouen 76100"" at bounding box center [842, 192] width 197 height 12
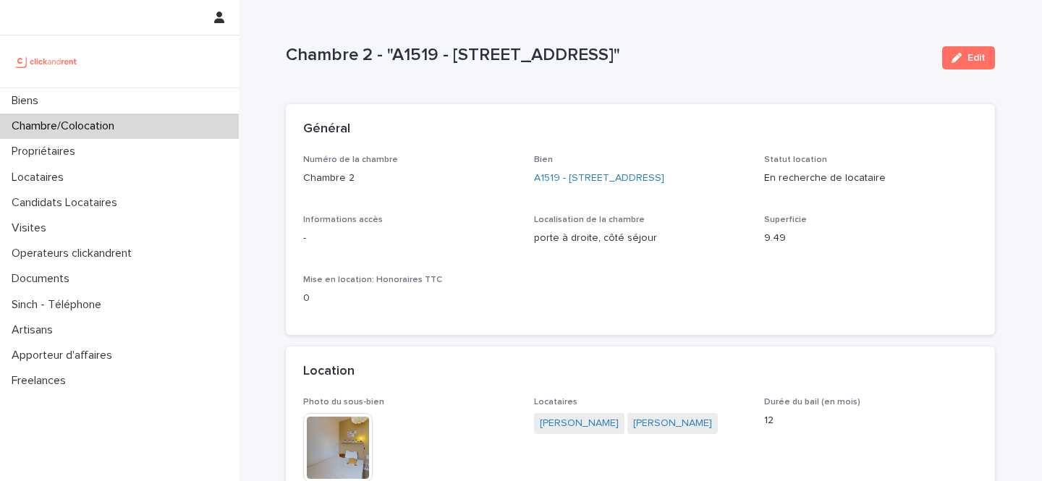
drag, startPoint x: 662, startPoint y: 236, endPoint x: 533, endPoint y: 240, distance: 128.9
click at [533, 240] on div "Numéro de la chambre Chambre 2 Bien A1519 - 17 avenue de Caen, Rouen 76100 Stat…" at bounding box center [640, 237] width 675 height 164
copy p "porte à droite, côté séjour"
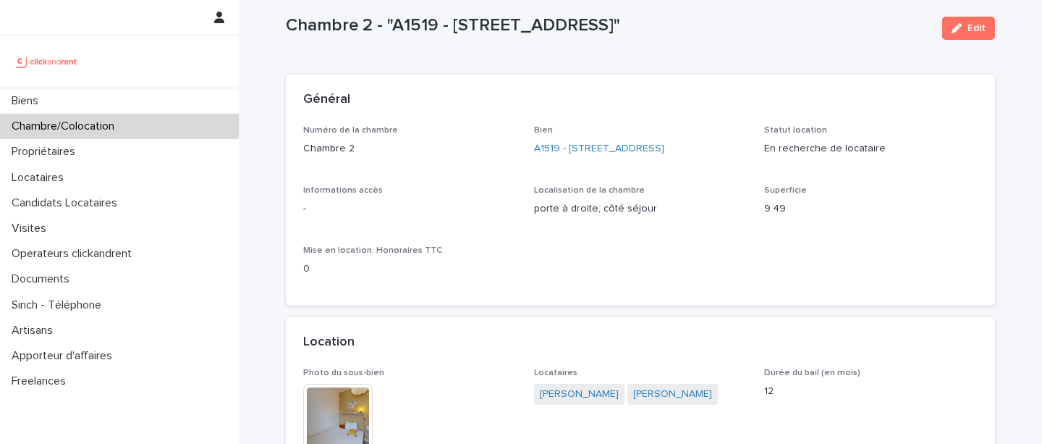
scroll to position [43, 0]
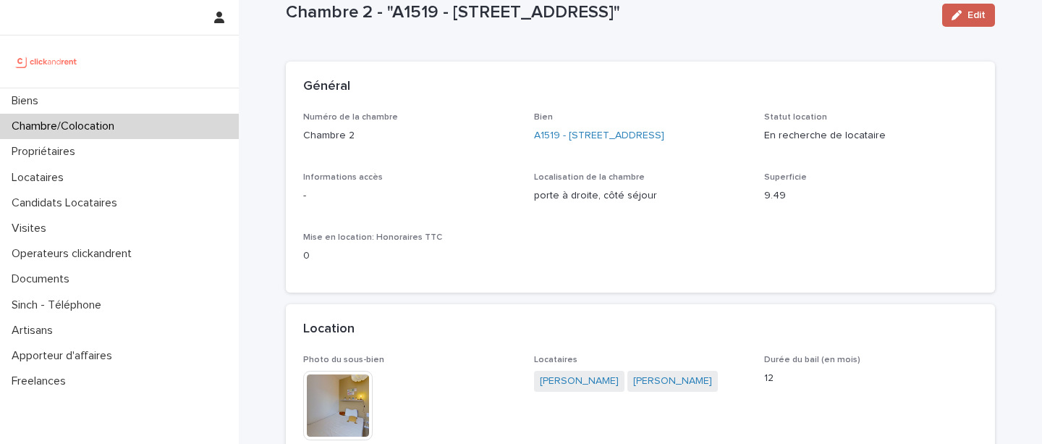
click at [971, 12] on span "Edit" at bounding box center [977, 15] width 18 height 10
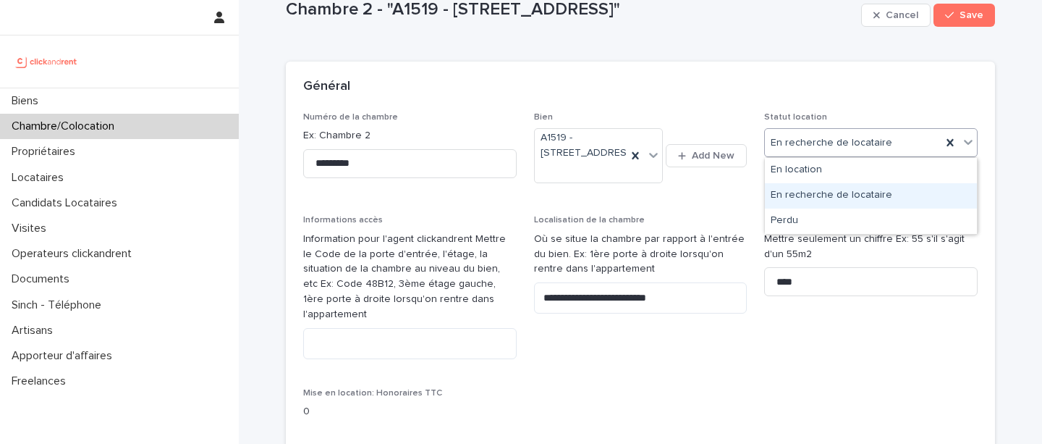
click at [778, 188] on div "En recherche de locataire" at bounding box center [871, 195] width 212 height 25
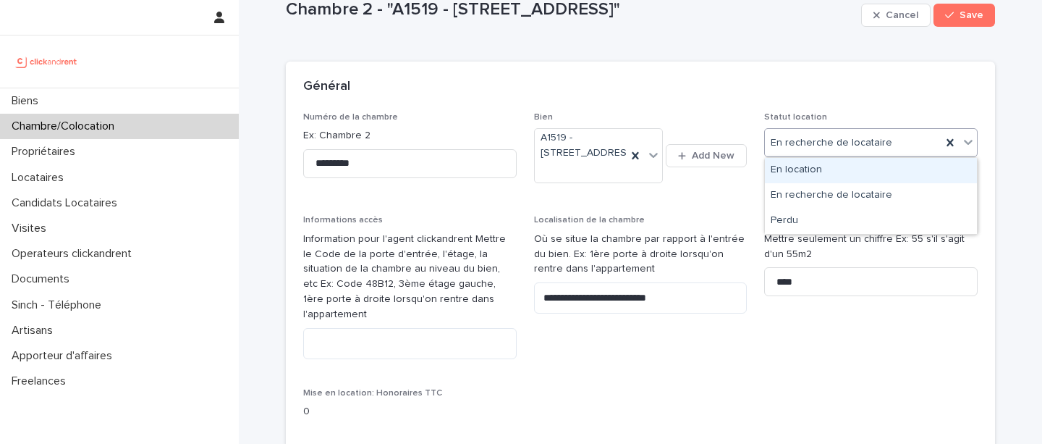
click at [796, 135] on span "En recherche de locataire" at bounding box center [832, 142] width 122 height 15
click at [771, 176] on div "En location" at bounding box center [871, 170] width 212 height 25
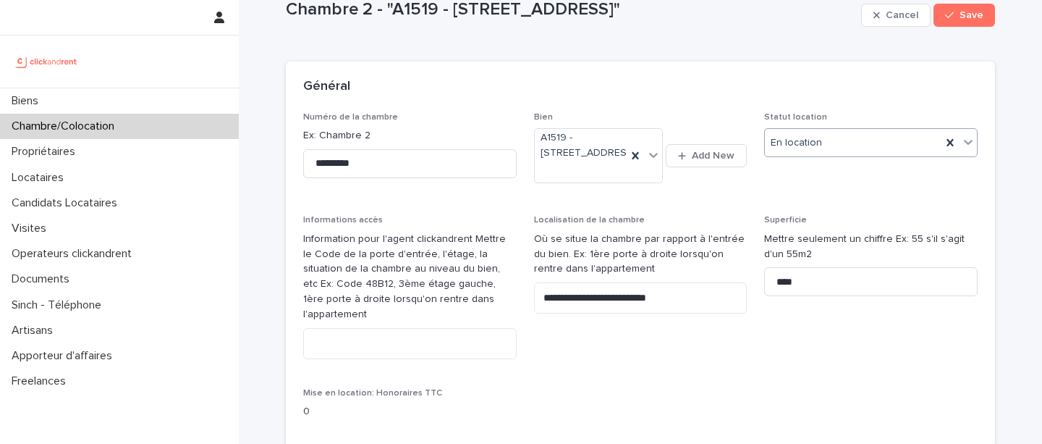
click at [418, 12] on p "Chambre 2 - "A1519 - 17 avenue de Caen, Rouen 76100"" at bounding box center [571, 9] width 570 height 21
copy p "A1519"
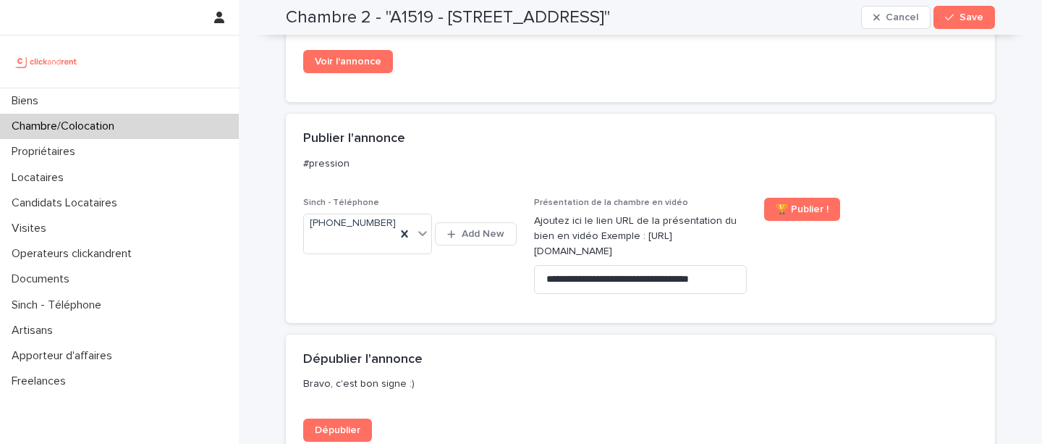
scroll to position [1583, 0]
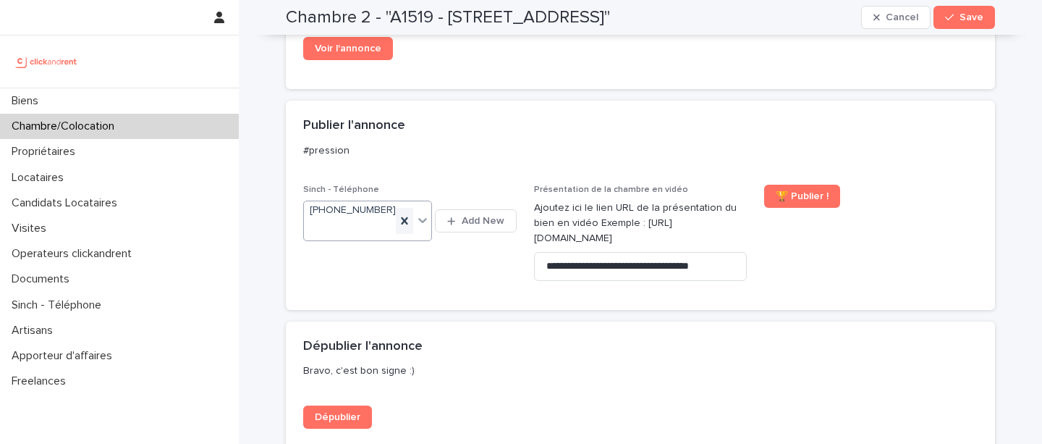
click at [405, 217] on icon at bounding box center [405, 220] width 7 height 7
click at [966, 21] on span "Save" at bounding box center [972, 17] width 24 height 10
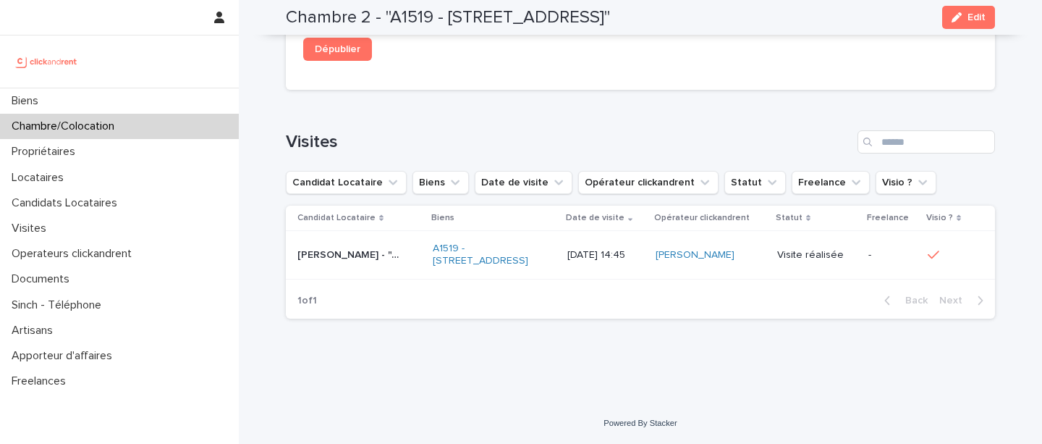
scroll to position [1337, 0]
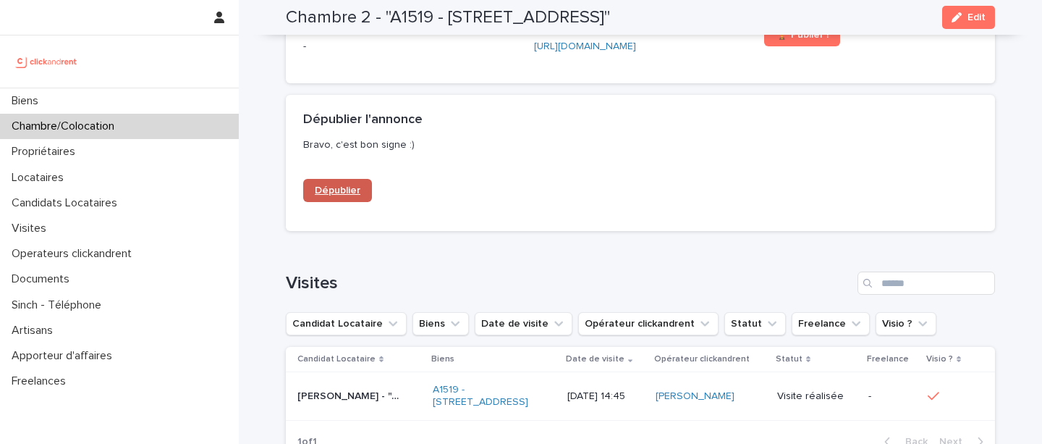
click at [341, 190] on span "Dépublier" at bounding box center [338, 190] width 46 height 10
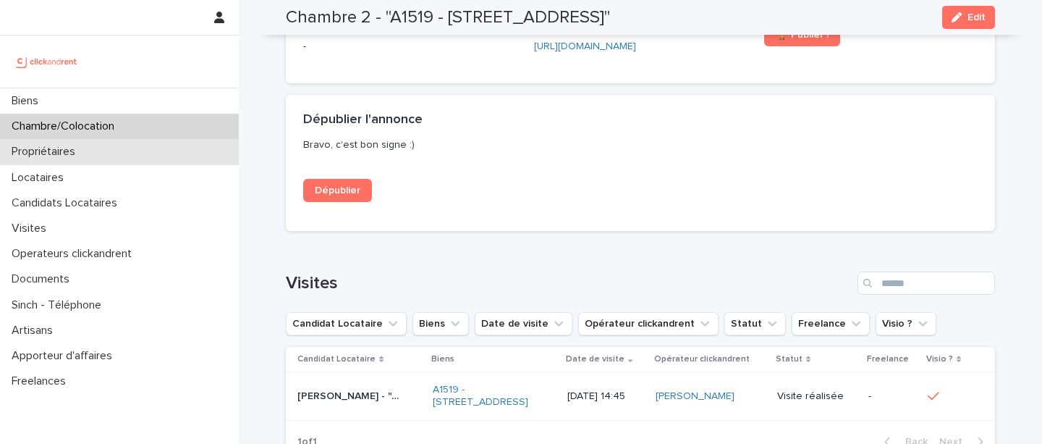
click at [114, 161] on div "Propriétaires" at bounding box center [119, 151] width 239 height 25
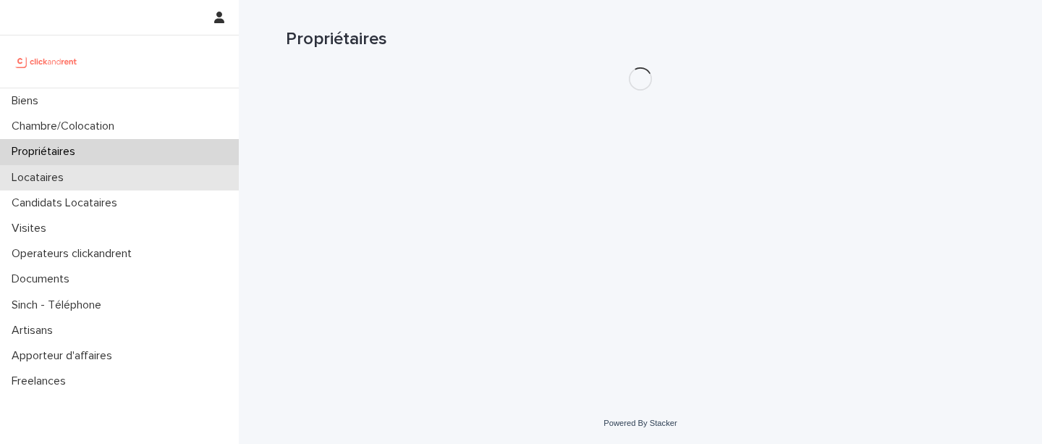
click at [112, 183] on div "Locataires" at bounding box center [119, 177] width 239 height 25
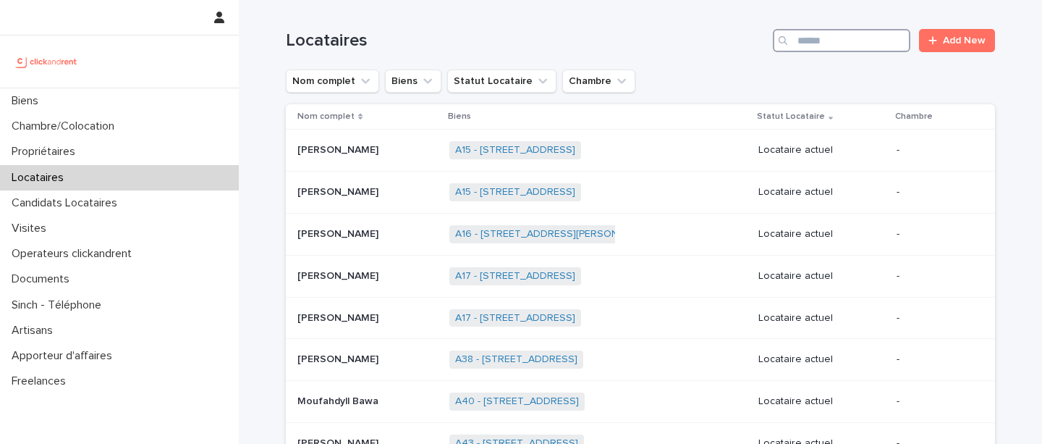
click at [803, 41] on input "Search" at bounding box center [842, 40] width 138 height 23
paste input "**********"
type input "**********"
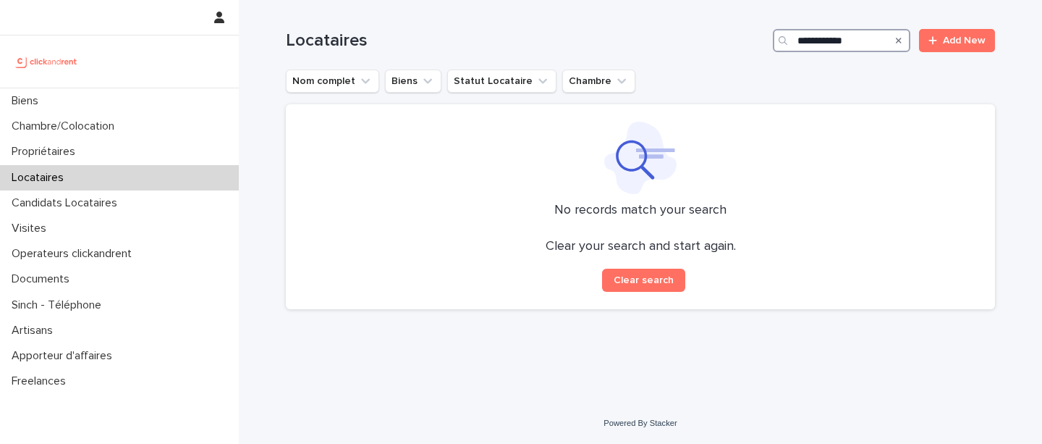
click at [799, 44] on input "**********" at bounding box center [842, 40] width 138 height 23
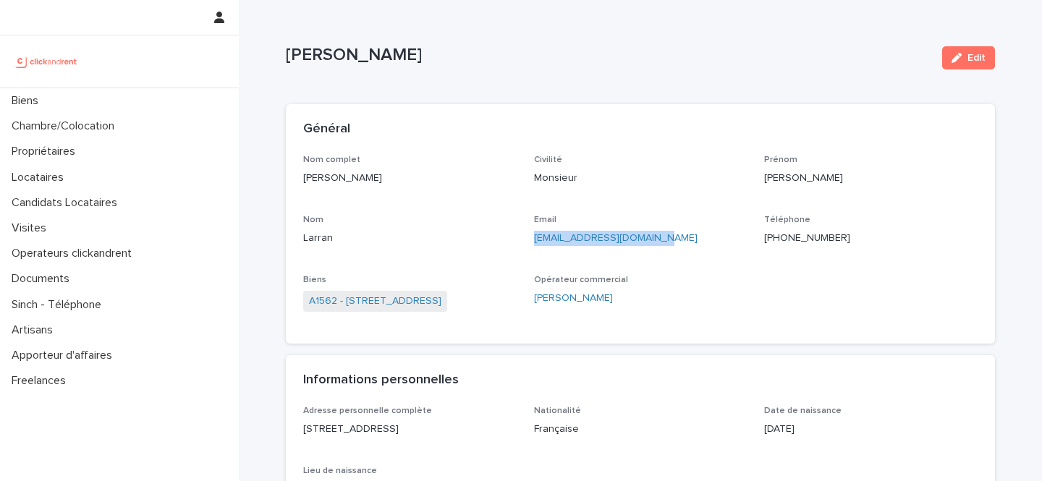
drag, startPoint x: 652, startPoint y: 237, endPoint x: 531, endPoint y: 239, distance: 120.9
click at [531, 239] on div "Nom complet Maxime Larran Civilité Monsieur Prénom Maxime Nom Larran Email maxi…" at bounding box center [640, 241] width 675 height 172
copy link "maxime.larran@hotmail.fr"
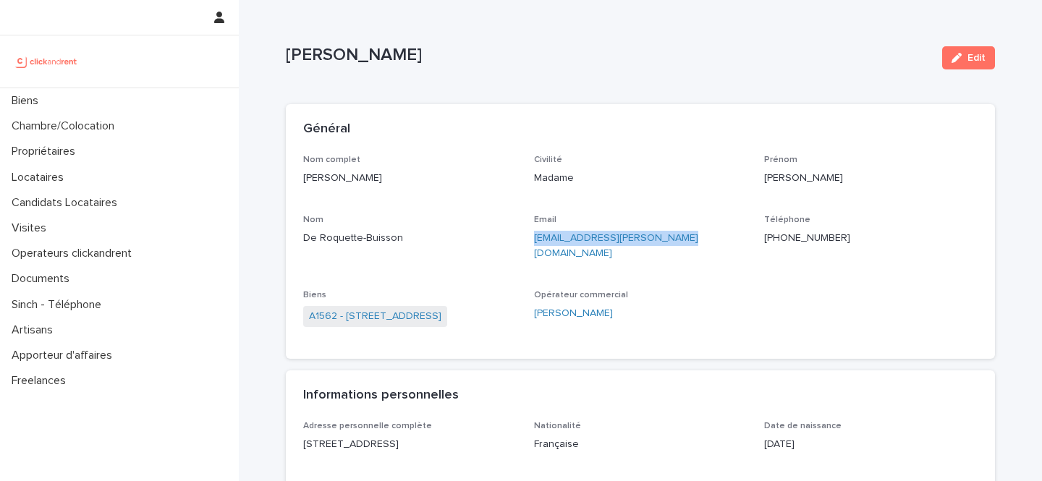
drag, startPoint x: 680, startPoint y: 237, endPoint x: 526, endPoint y: 240, distance: 154.2
click at [526, 240] on div "Nom complet [PERSON_NAME] Civilité Madame Prénom [PERSON_NAME] Email [EMAIL_ADD…" at bounding box center [640, 248] width 675 height 187
copy link "[EMAIL_ADDRESS][PERSON_NAME][DOMAIN_NAME]"
